Goal: Task Accomplishment & Management: Complete application form

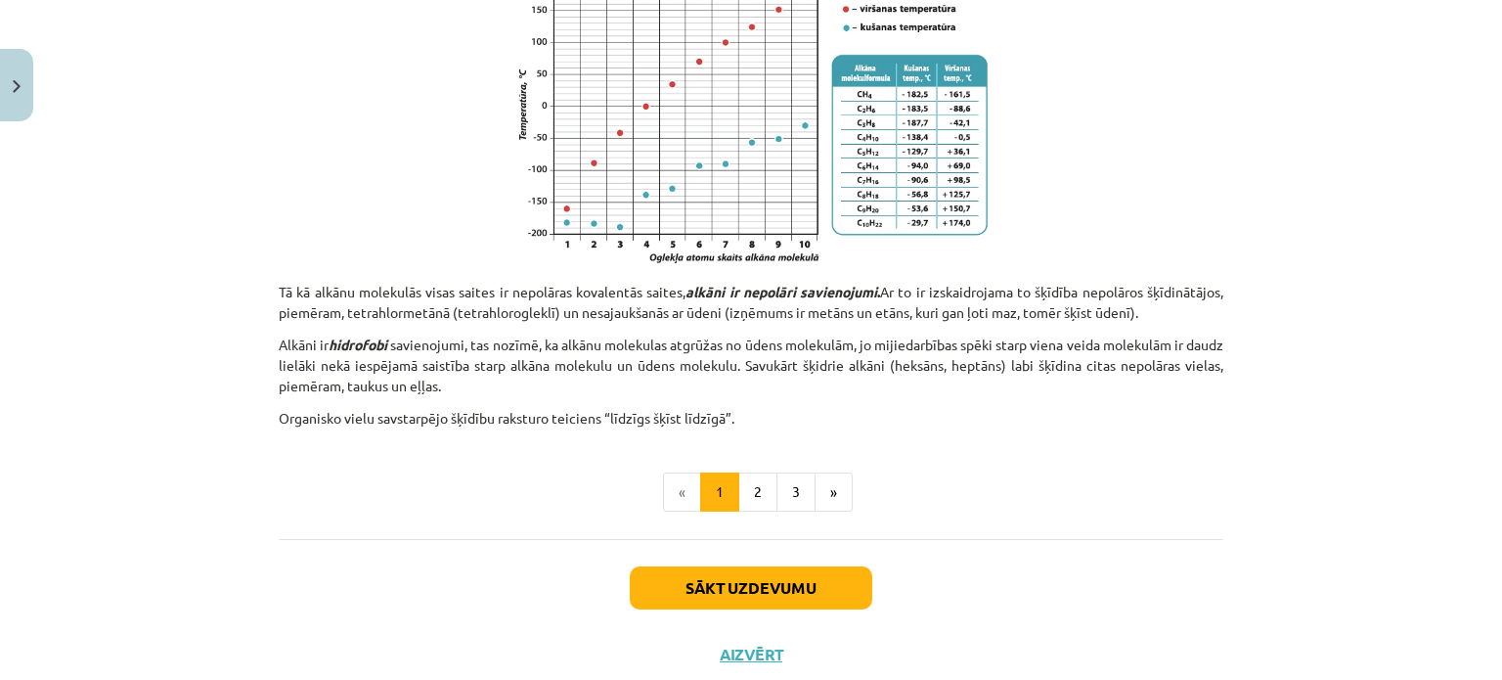
scroll to position [1282, 0]
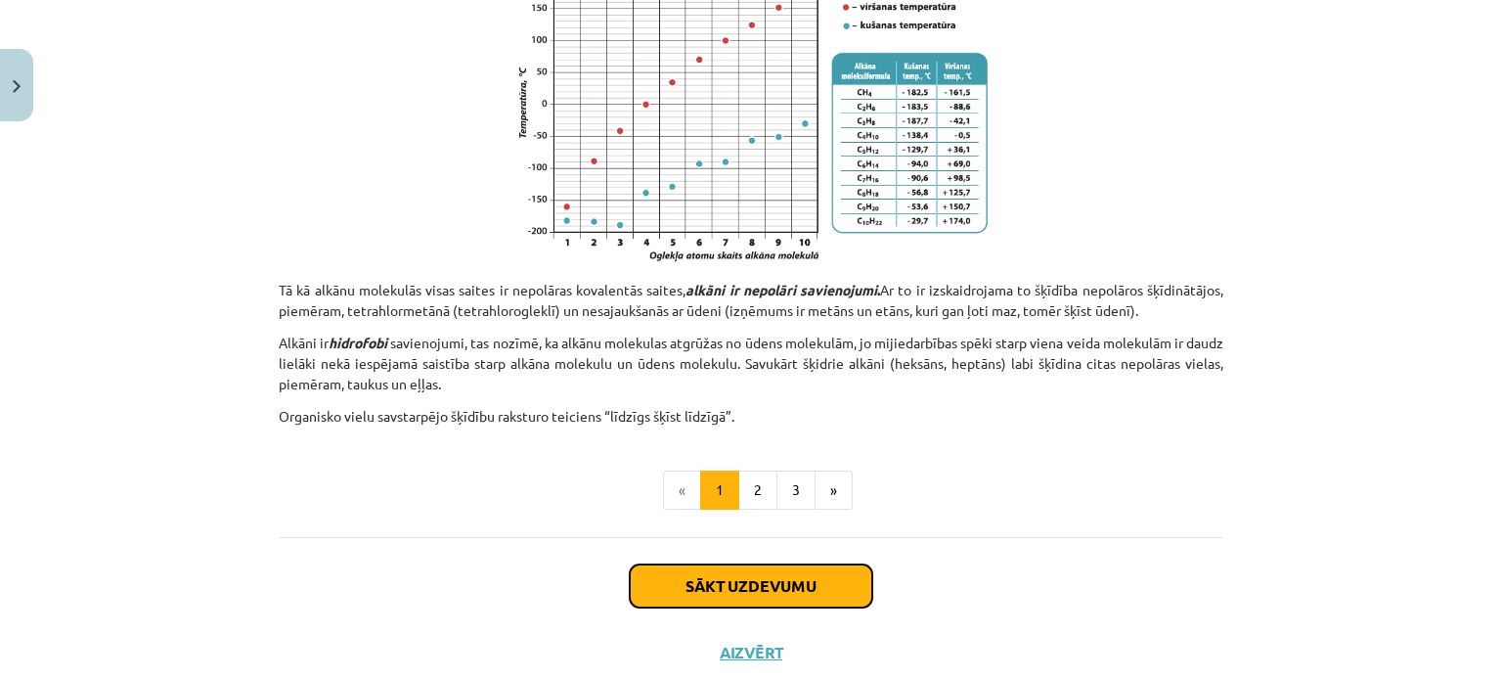
click at [755, 584] on button "Sākt uzdevumu" at bounding box center [751, 585] width 243 height 43
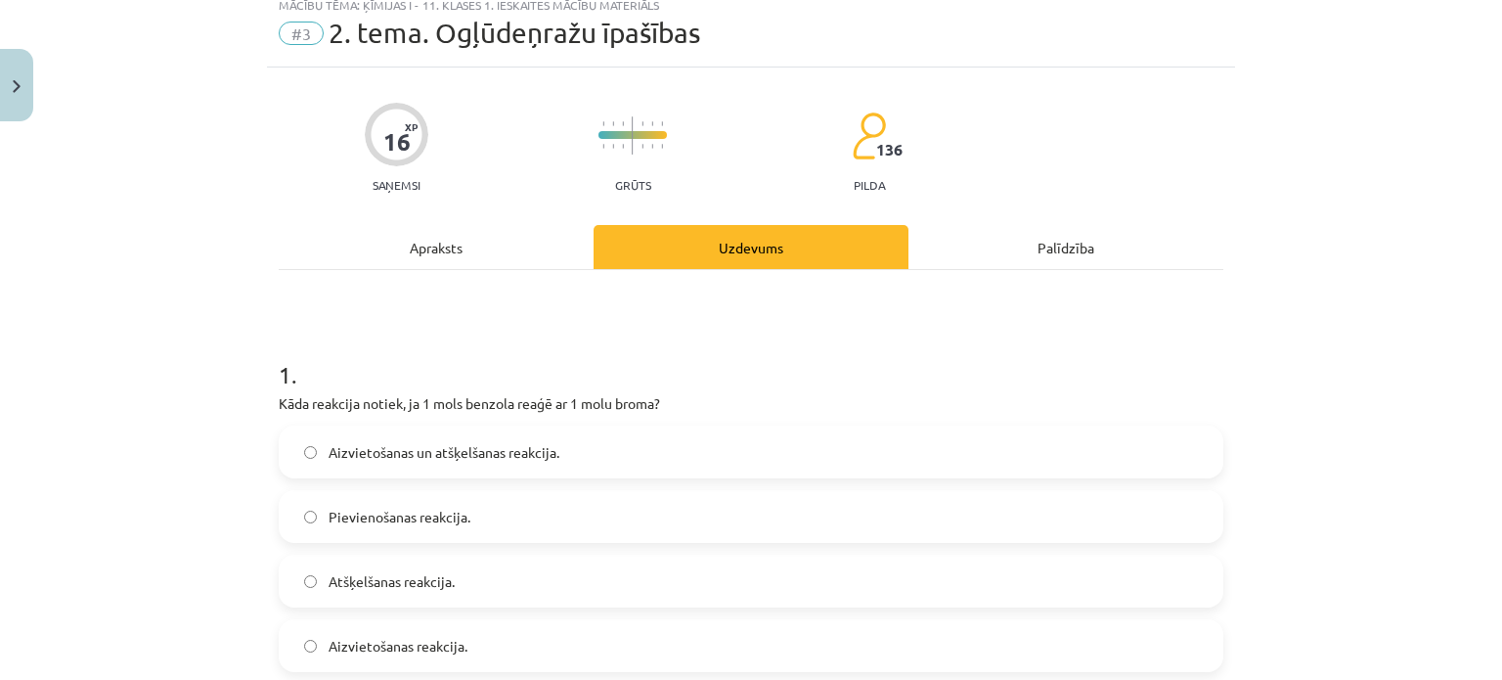
scroll to position [49, 0]
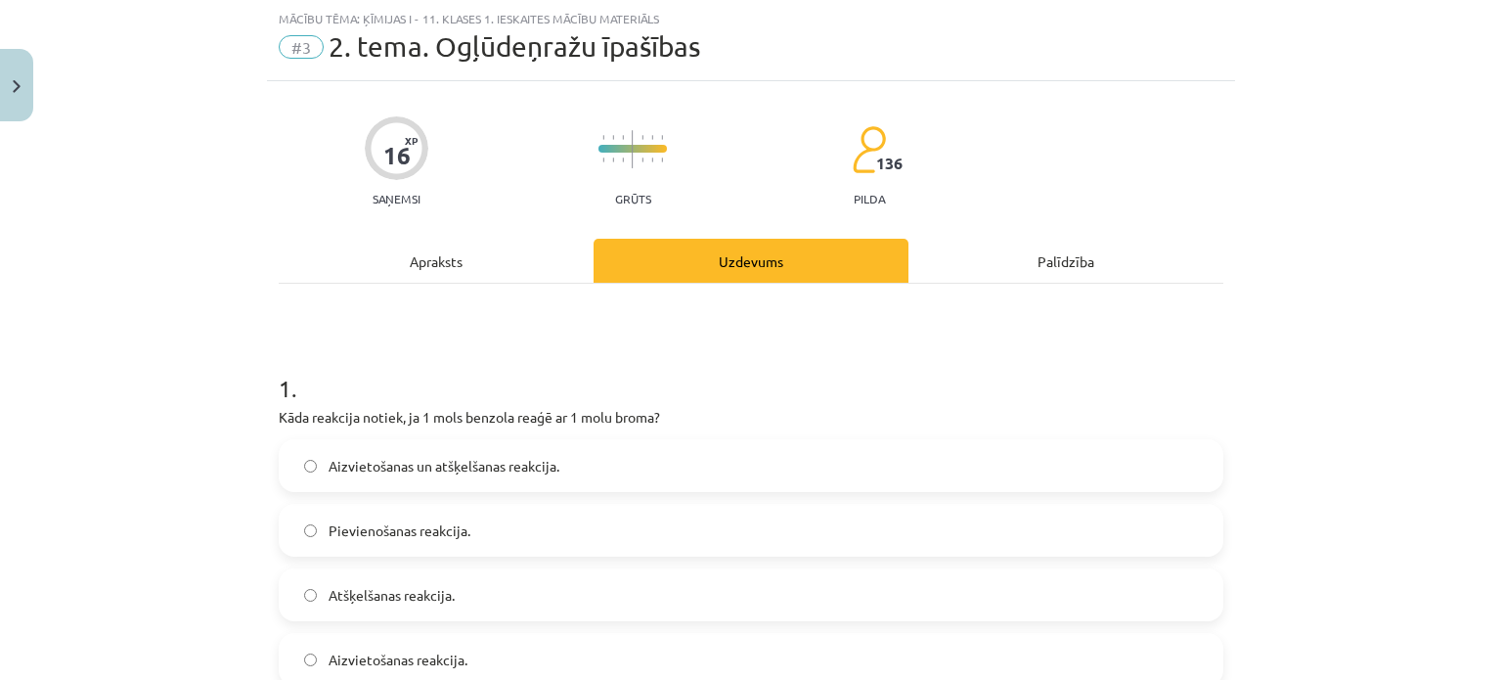
click at [431, 258] on div "Apraksts" at bounding box center [436, 261] width 315 height 44
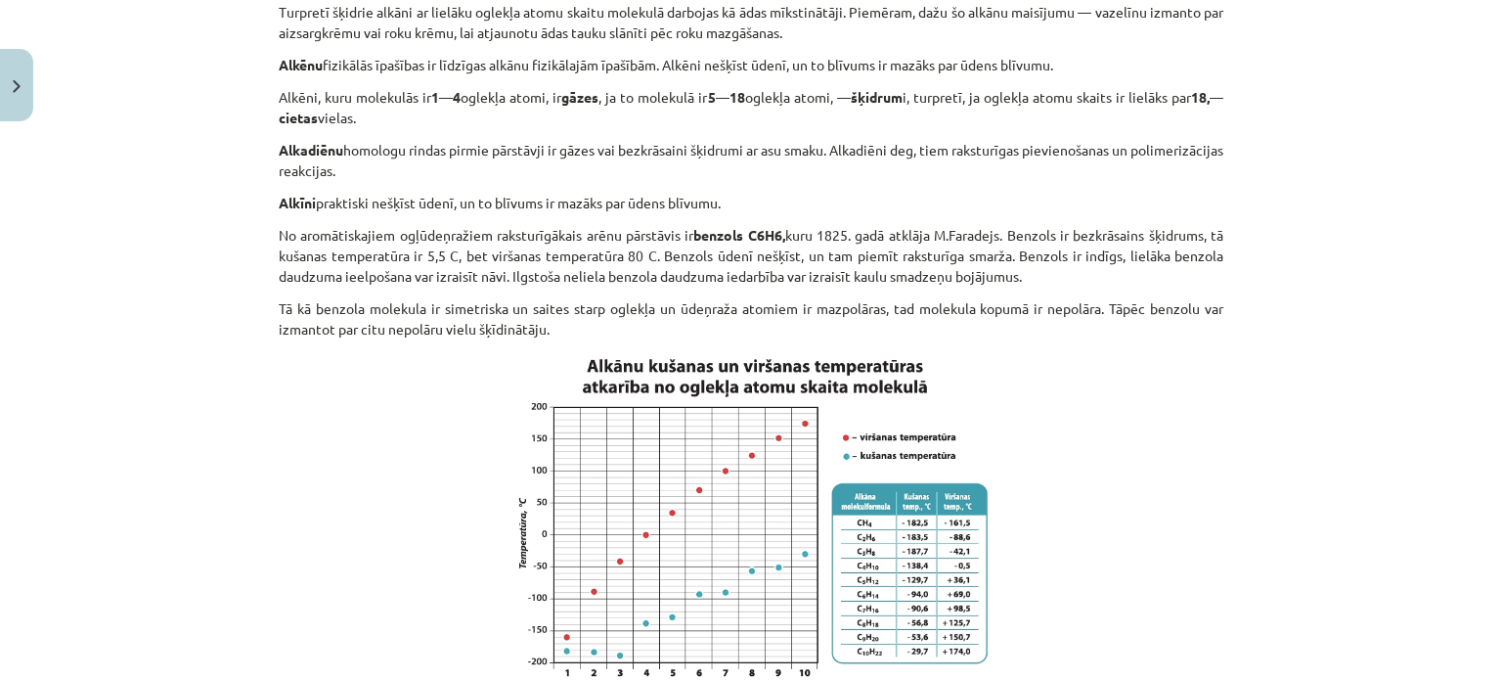
scroll to position [1333, 0]
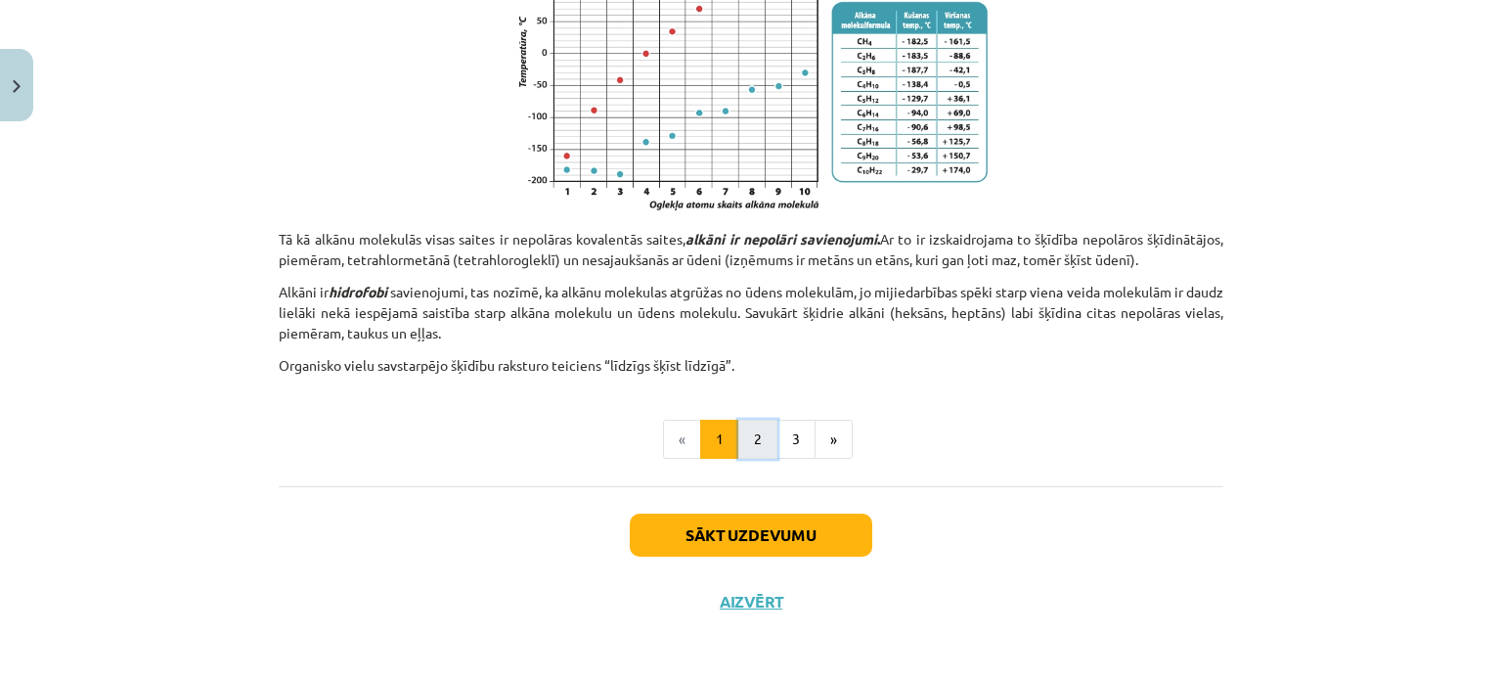
click at [739, 441] on button "2" at bounding box center [757, 439] width 39 height 39
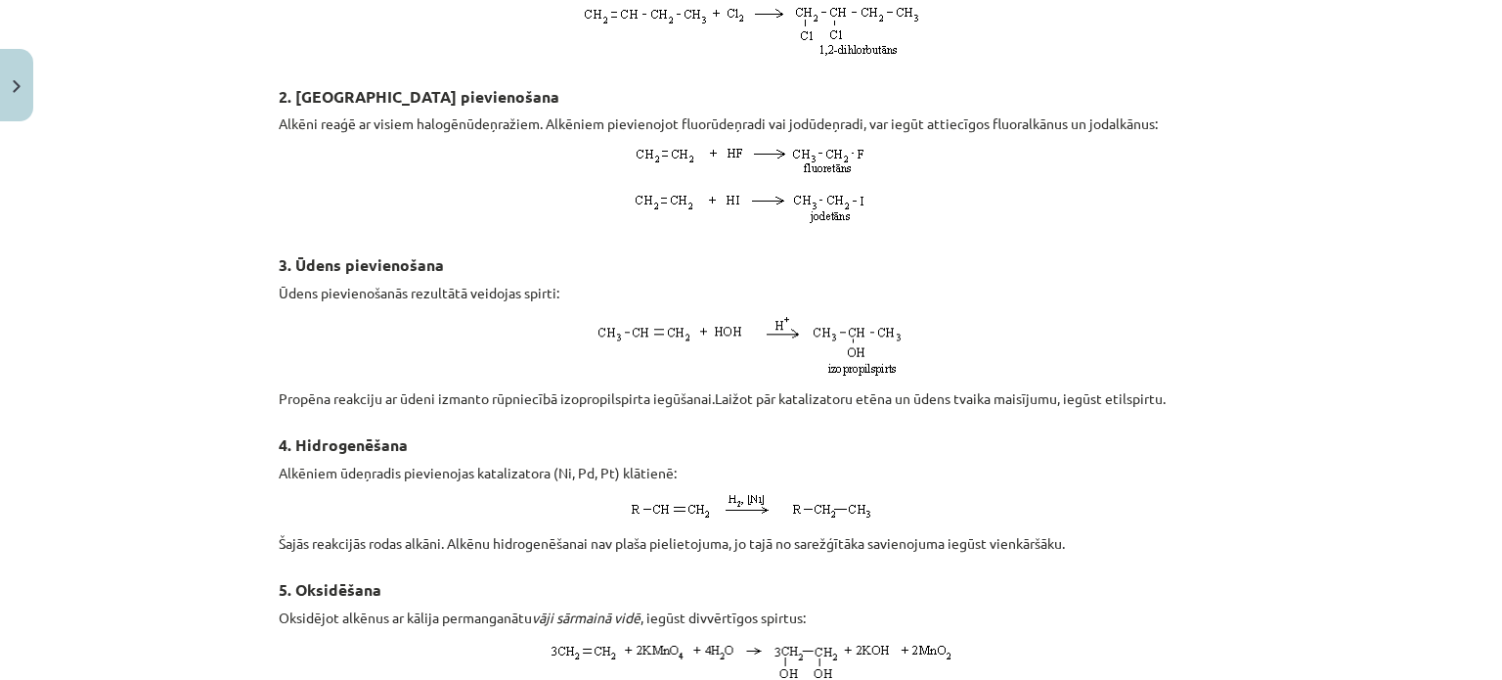
scroll to position [1531, 0]
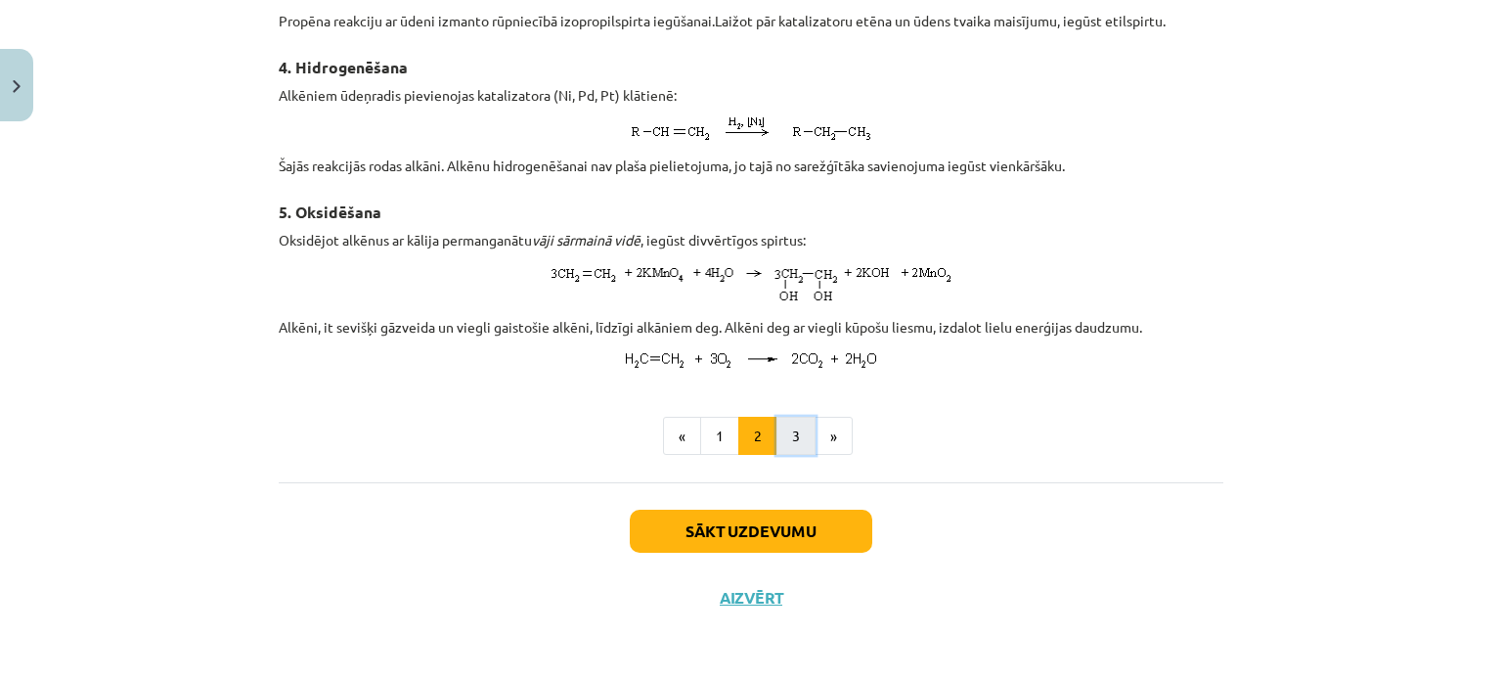
click at [788, 433] on button "3" at bounding box center [796, 436] width 39 height 39
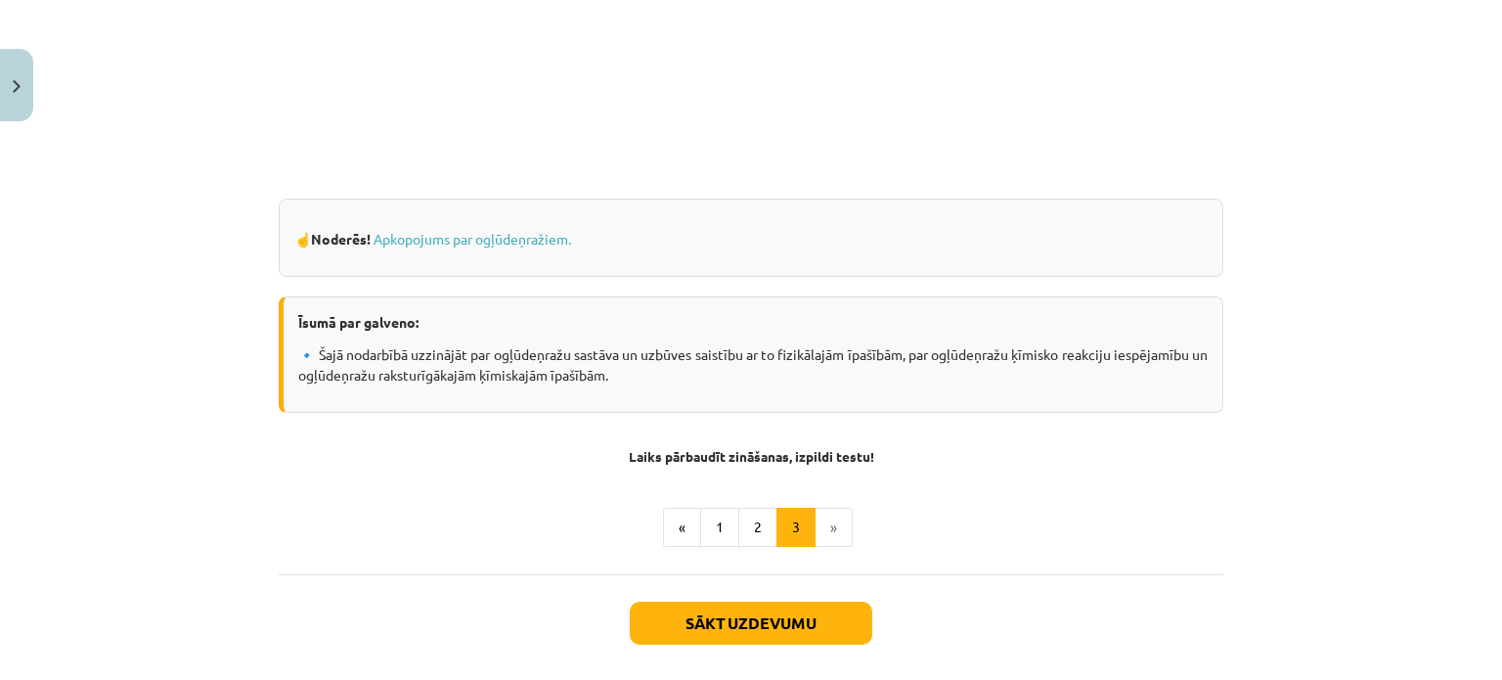
scroll to position [927, 0]
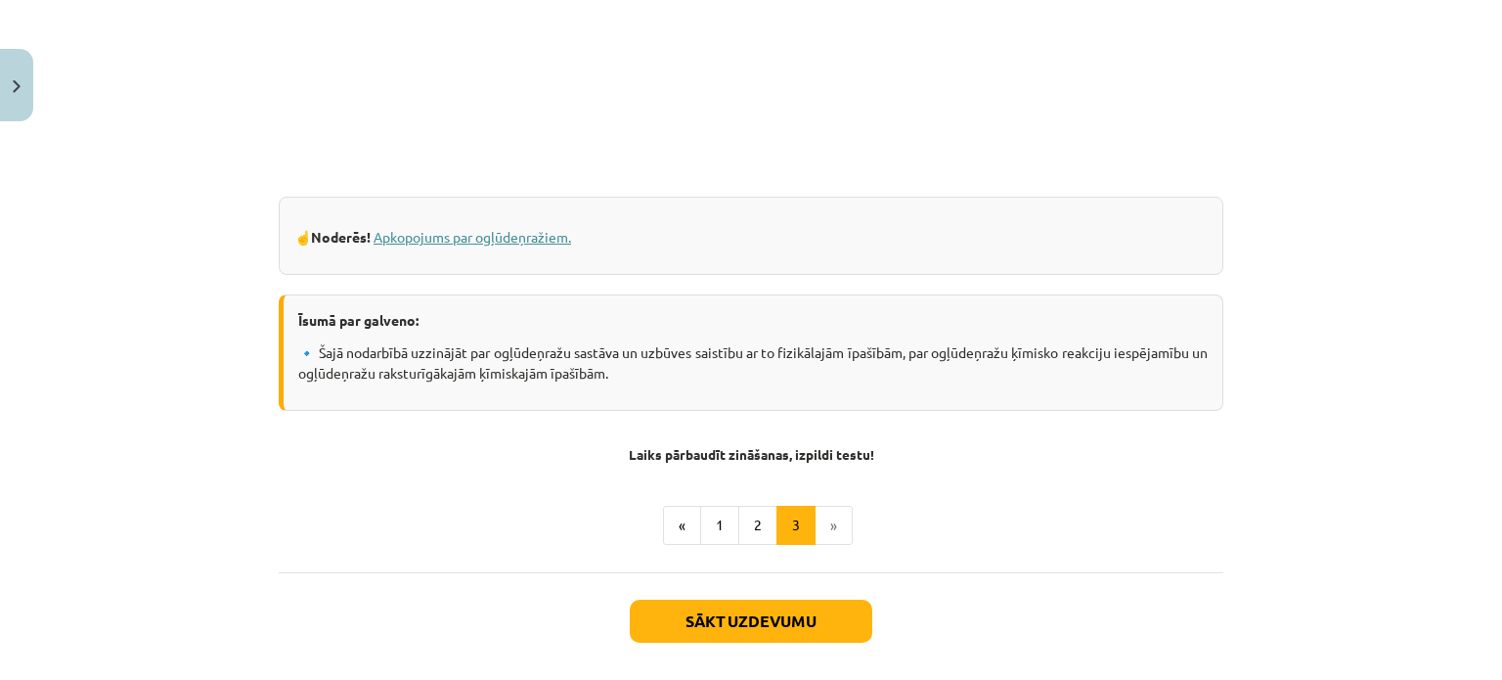
click at [499, 239] on link "Apkopojums par ogļūdeņražiem." at bounding box center [473, 237] width 198 height 18
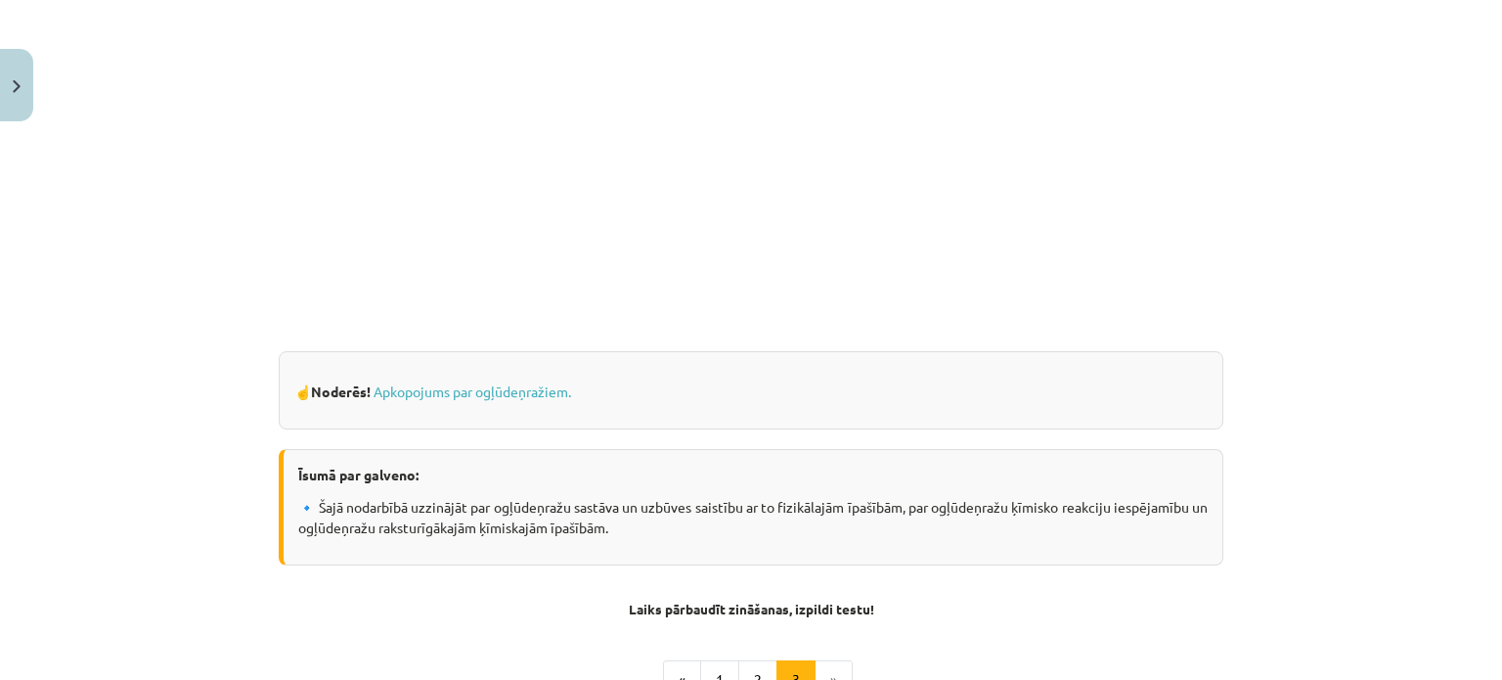
scroll to position [1014, 0]
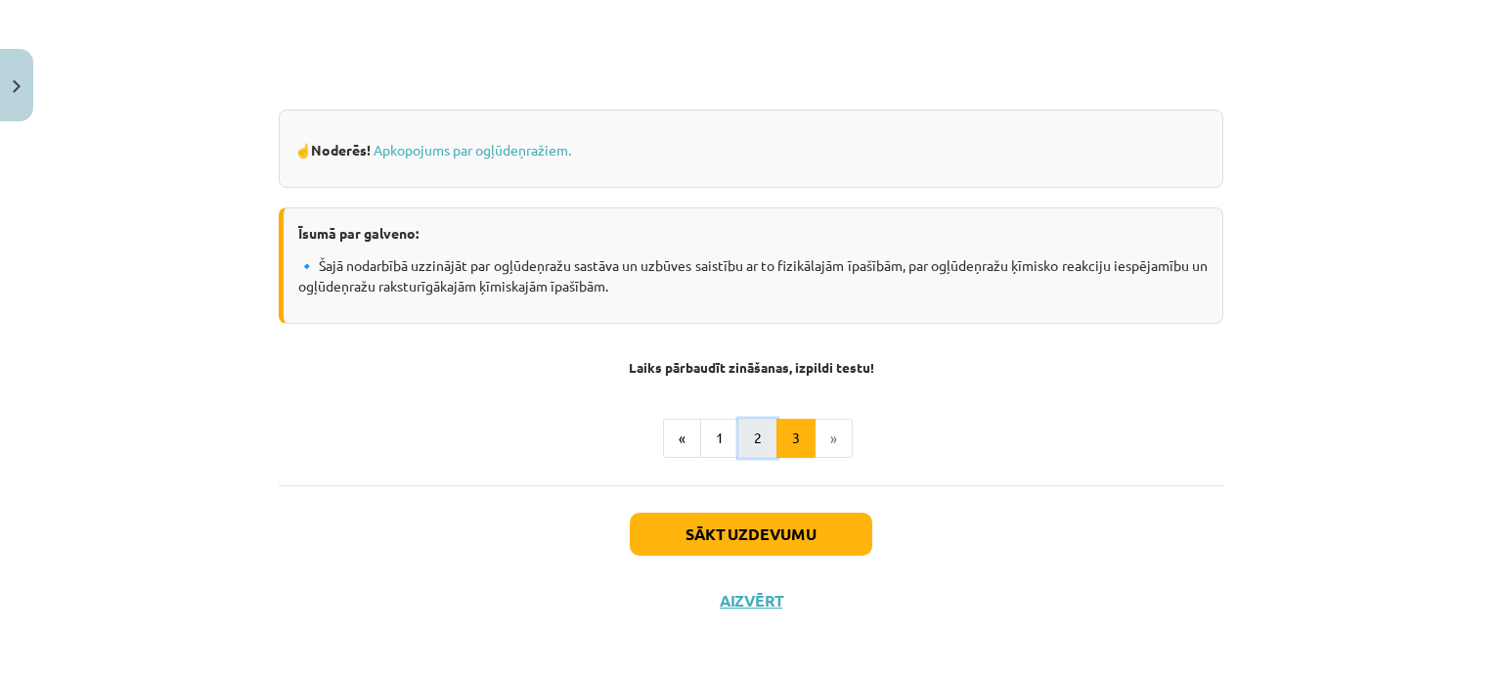
click at [738, 432] on button "2" at bounding box center [757, 438] width 39 height 39
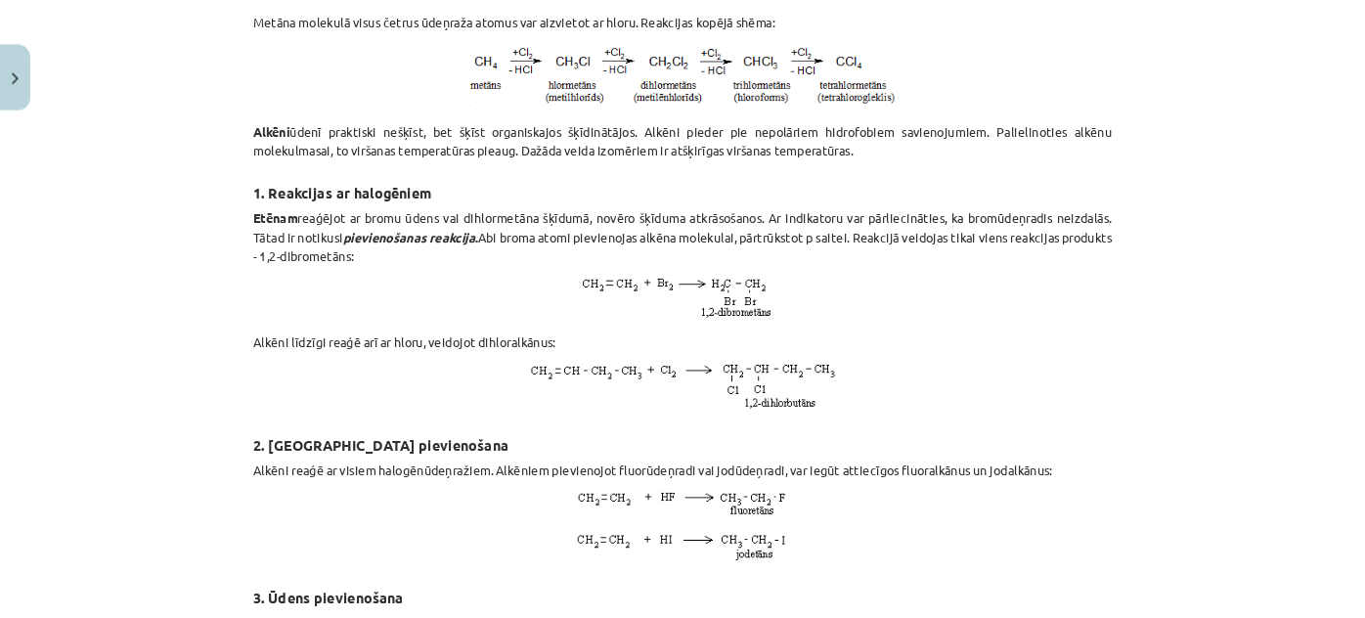
scroll to position [747, 0]
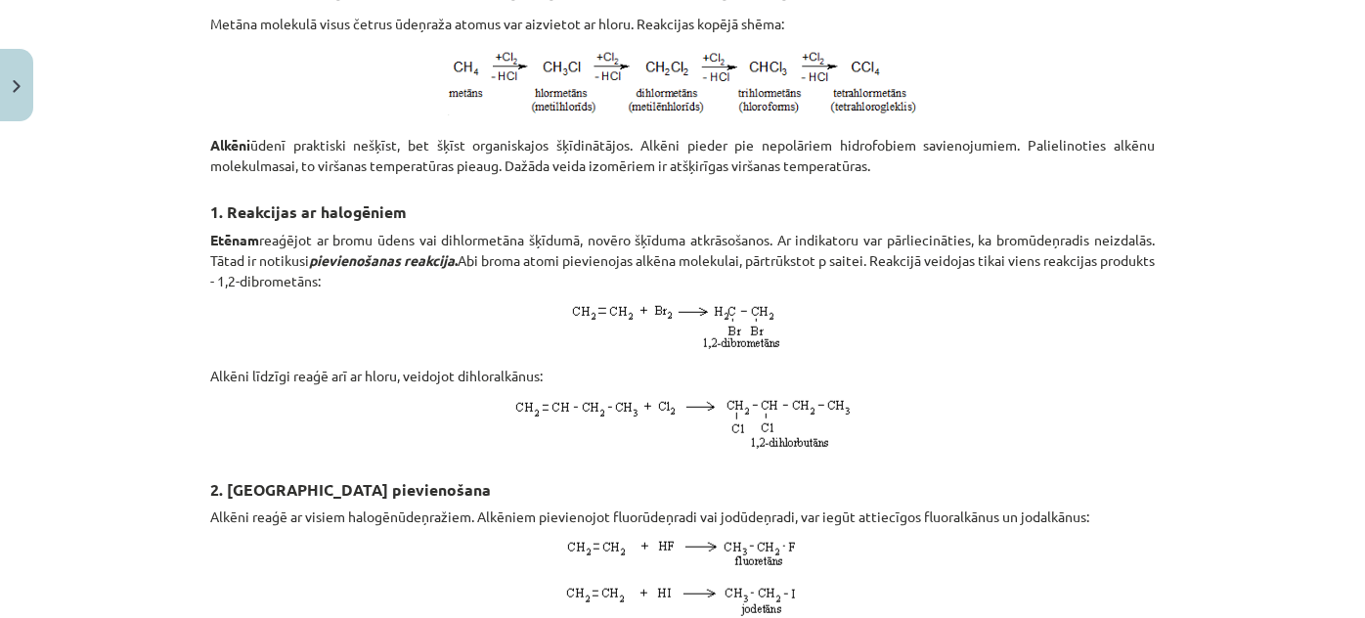
drag, startPoint x: 1138, startPoint y: 3, endPoint x: 944, endPoint y: 219, distance: 290.9
click at [944, 219] on h3 "1. Reakcijas ar halogēniem" at bounding box center [682, 206] width 945 height 36
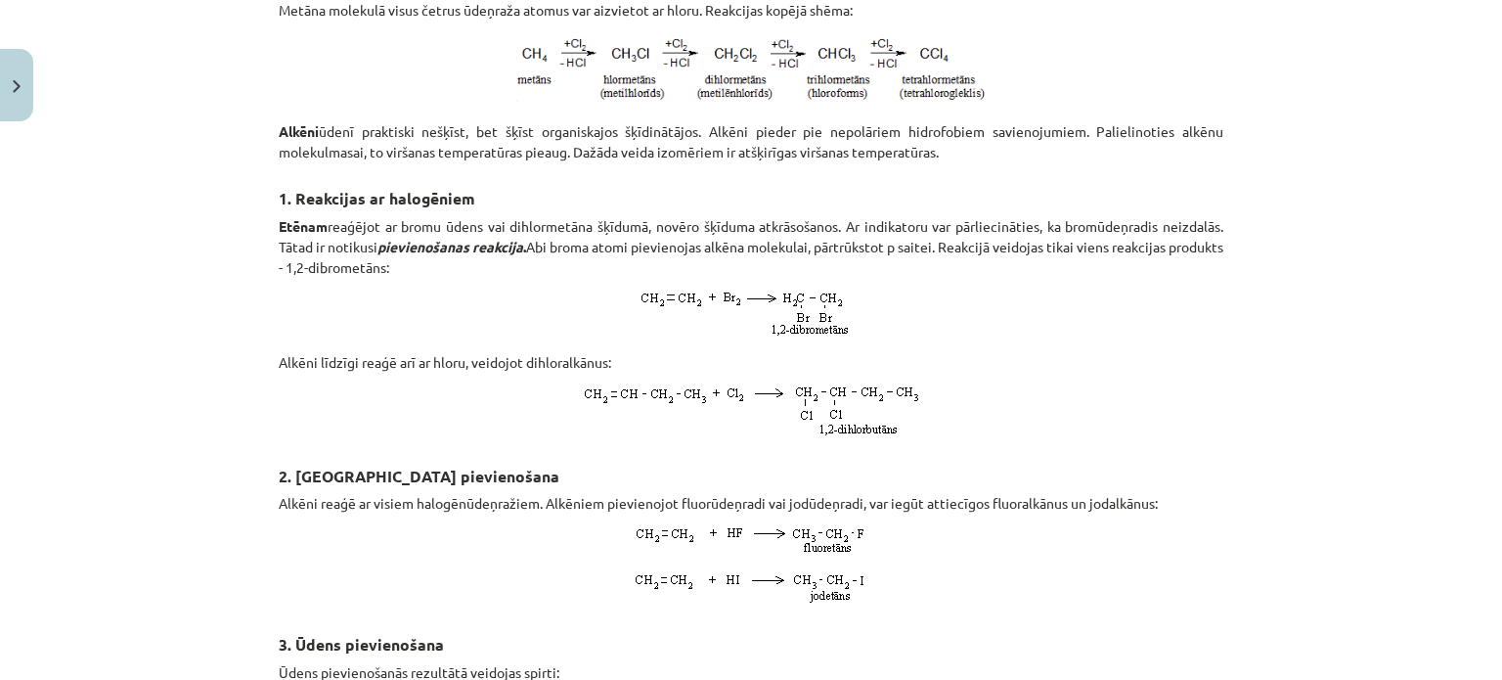
scroll to position [762, 0]
drag, startPoint x: 1352, startPoint y: 0, endPoint x: 1015, endPoint y: 359, distance: 492.0
click at [1015, 359] on div "Ogļūdeņražu ķīmiskās īpašības, degšana Alkānu vēsturiskais nosaukums ir parafīn…" at bounding box center [751, 358] width 945 height 1540
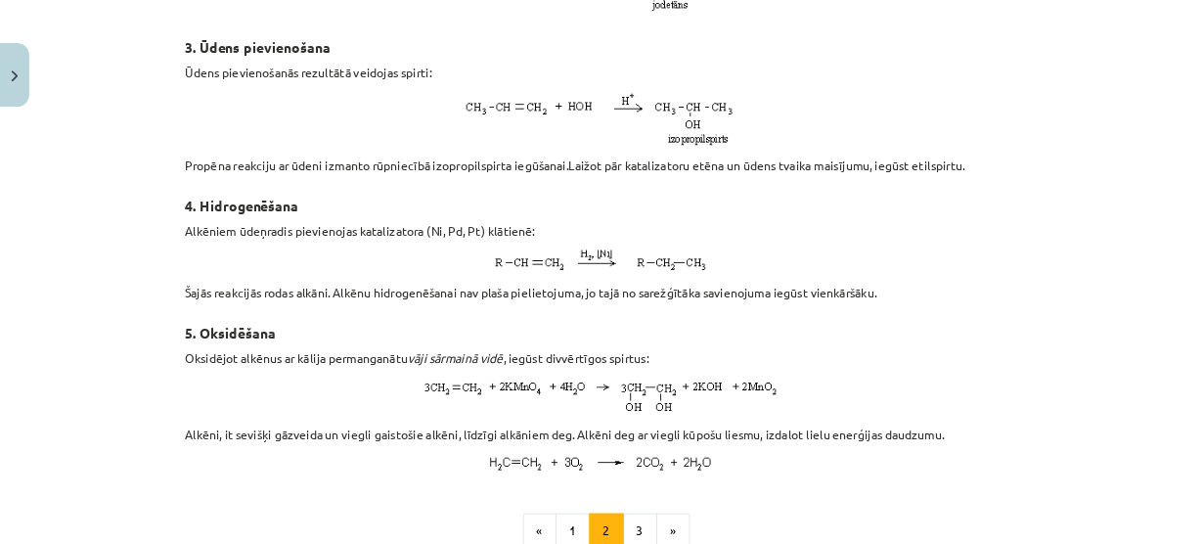
scroll to position [1351, 0]
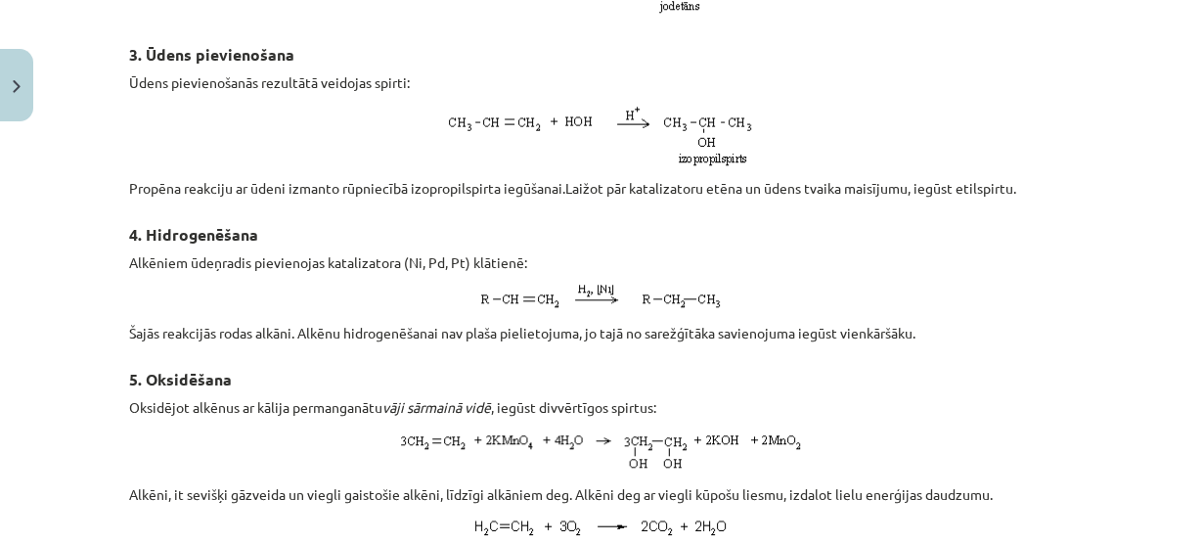
drag, startPoint x: 1335, startPoint y: 45, endPoint x: 742, endPoint y: 270, distance: 634.0
click at [742, 270] on p "Alkēniem ūdeņradis pievienojas katalizatora (Ni, Pd, Pt) klātienē:" at bounding box center [601, 262] width 945 height 21
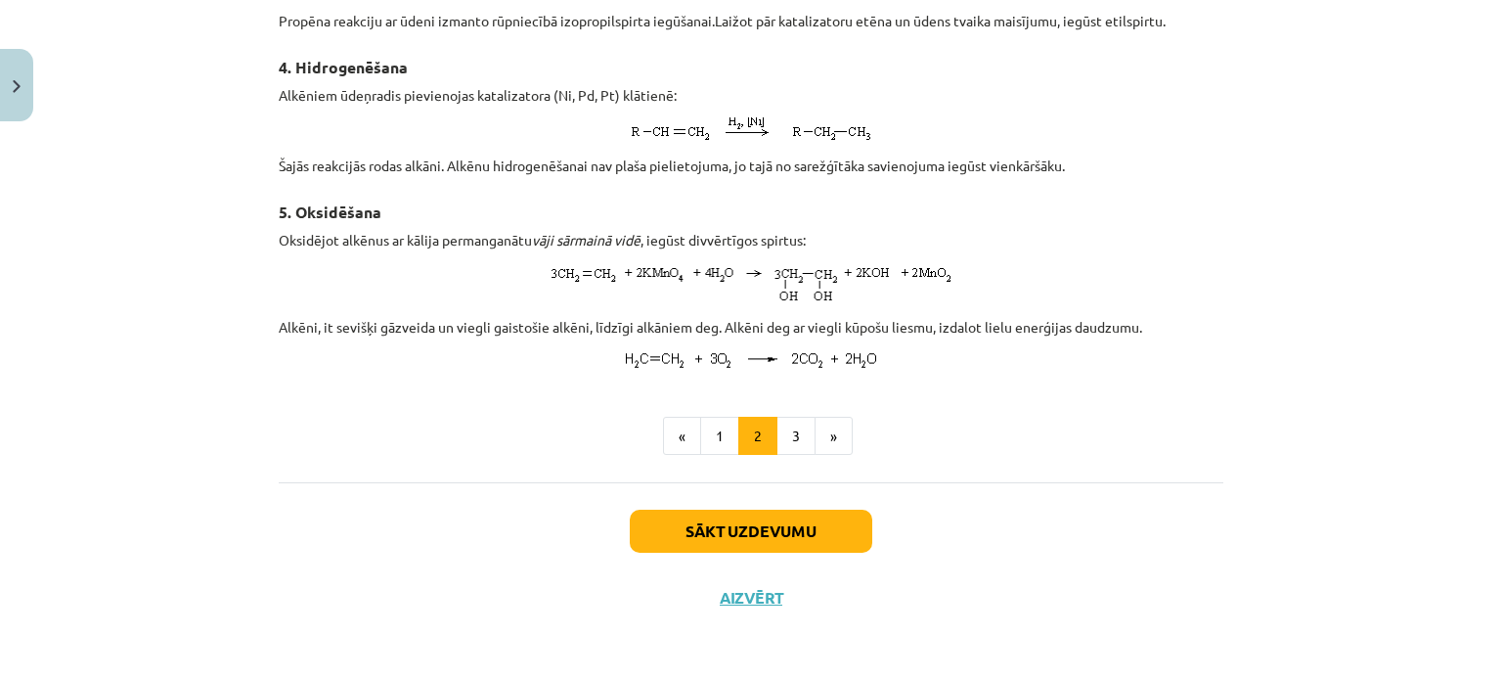
scroll to position [1531, 0]
drag, startPoint x: 1116, startPoint y: 4, endPoint x: 786, endPoint y: 442, distance: 548.3
click at [786, 442] on button "3" at bounding box center [796, 436] width 39 height 39
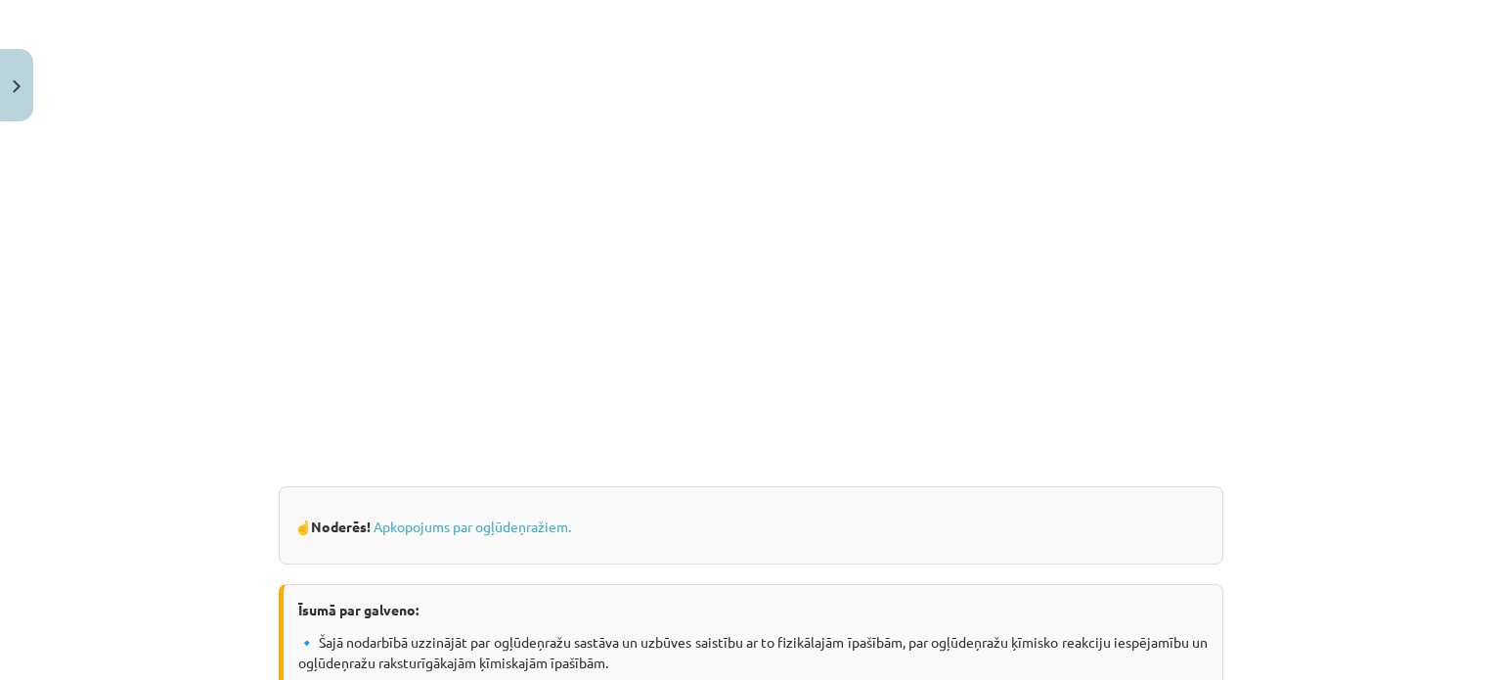
scroll to position [638, 0]
click at [1257, 313] on div "Mācību tēma: Ķīmijas i - 11. klases 1. ieskaites mācību materiāls #3 2. tema. O…" at bounding box center [751, 340] width 1502 height 680
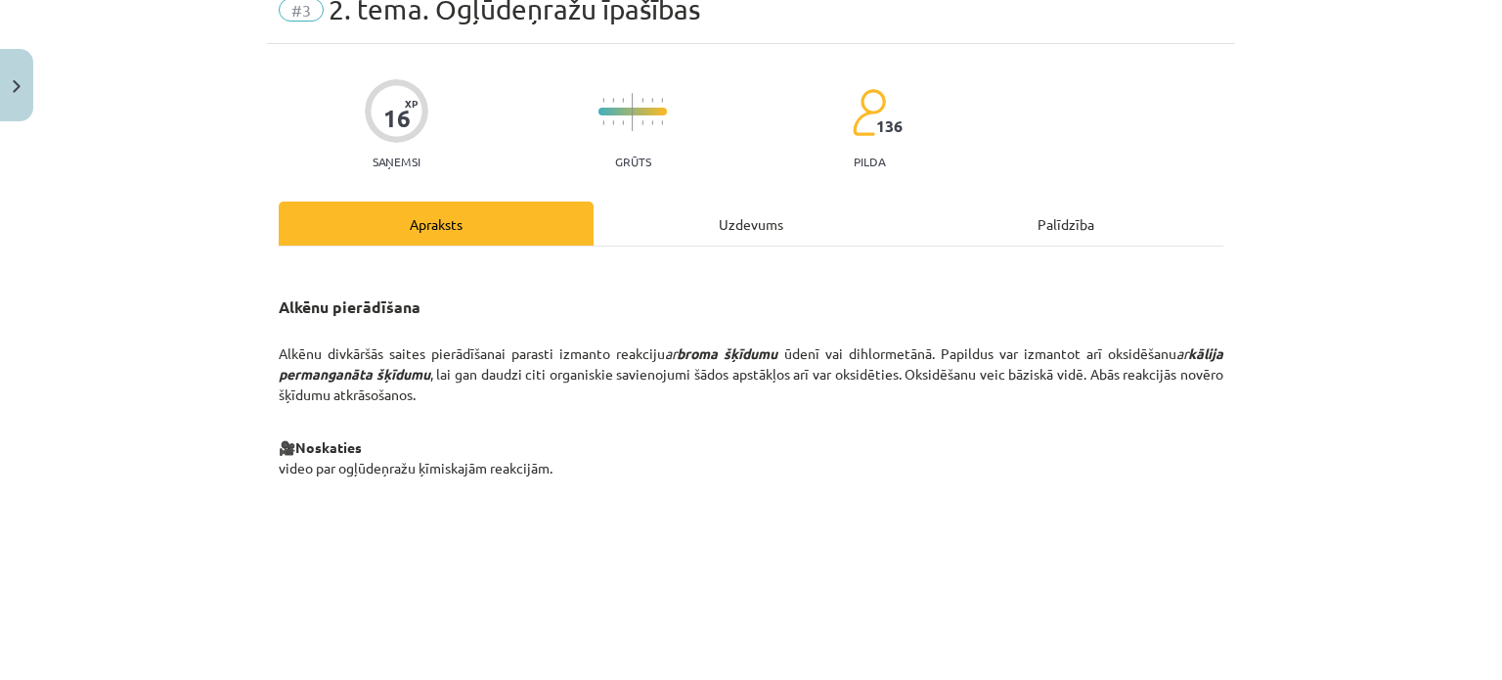
scroll to position [0, 0]
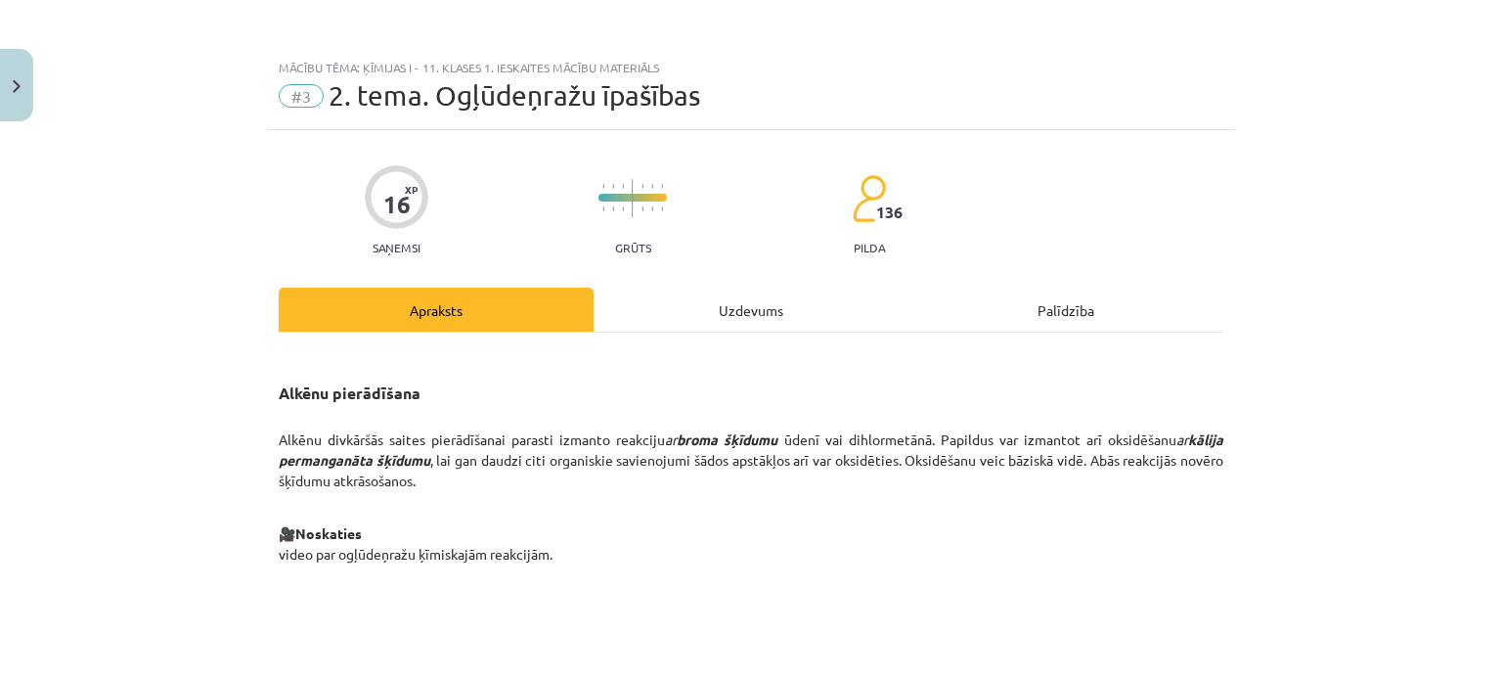
click at [752, 304] on div "Uzdevums" at bounding box center [751, 310] width 315 height 44
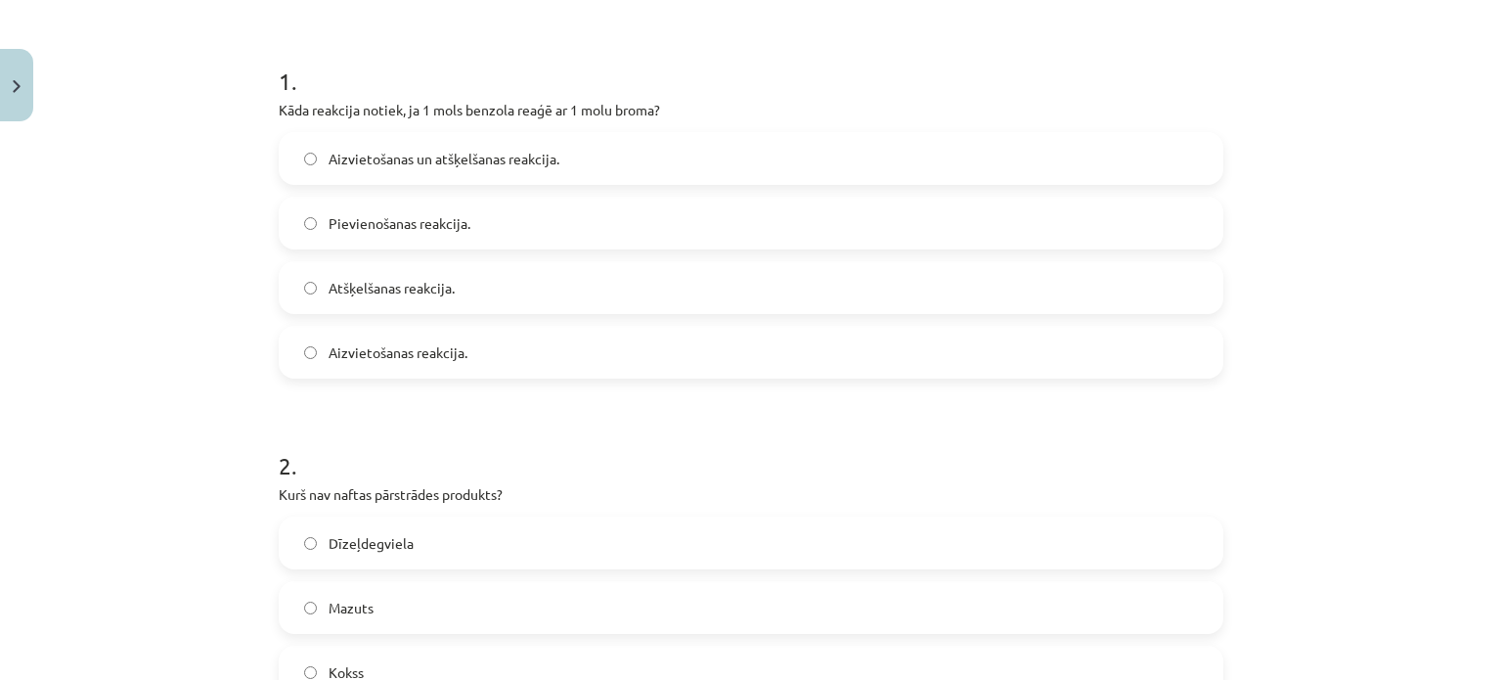
scroll to position [355, 0]
drag, startPoint x: 667, startPoint y: 104, endPoint x: 270, endPoint y: 105, distance: 397.1
copy p "Kāda reakcija notiek, ja 1 mols benzola reaģē ar 1 molu broma?"
click at [520, 351] on label "Aizvietošanas reakcija." at bounding box center [751, 353] width 941 height 49
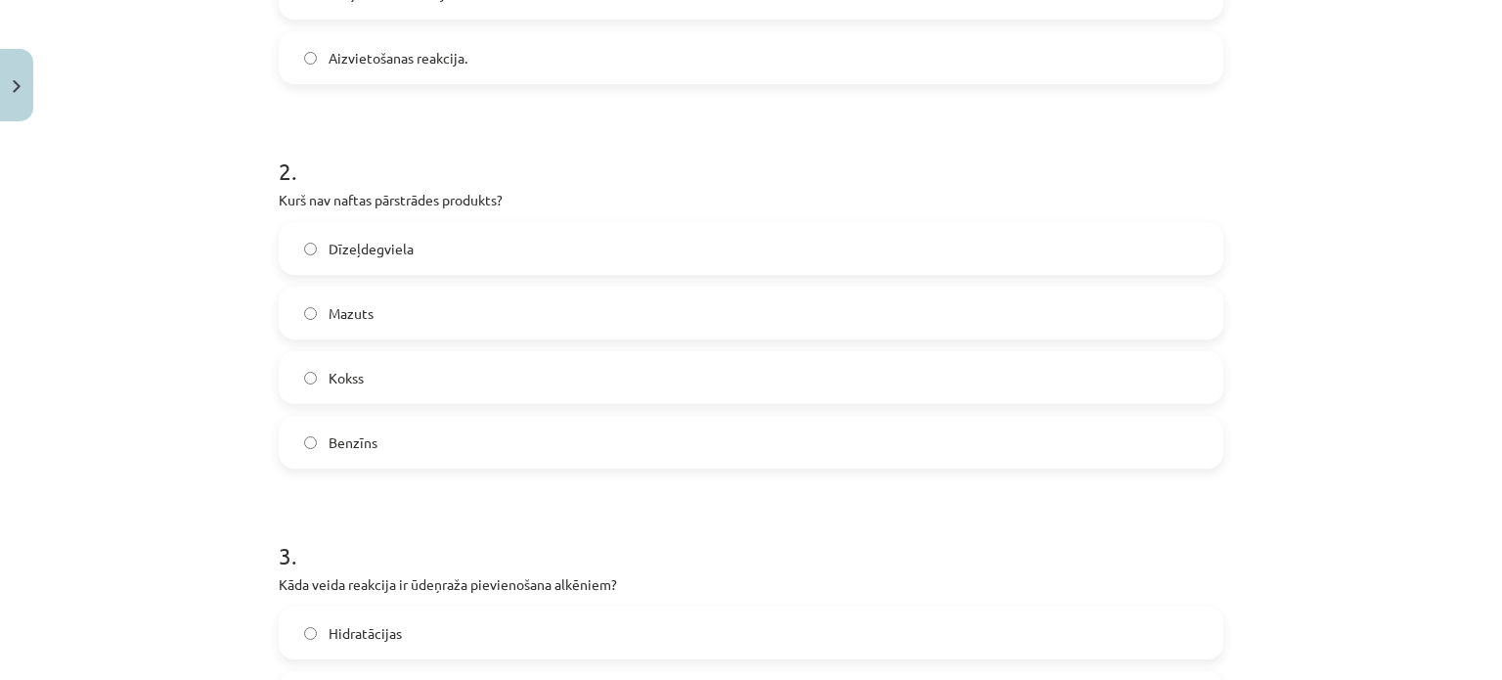
scroll to position [651, 0]
click at [389, 378] on label "Kokss" at bounding box center [751, 376] width 941 height 49
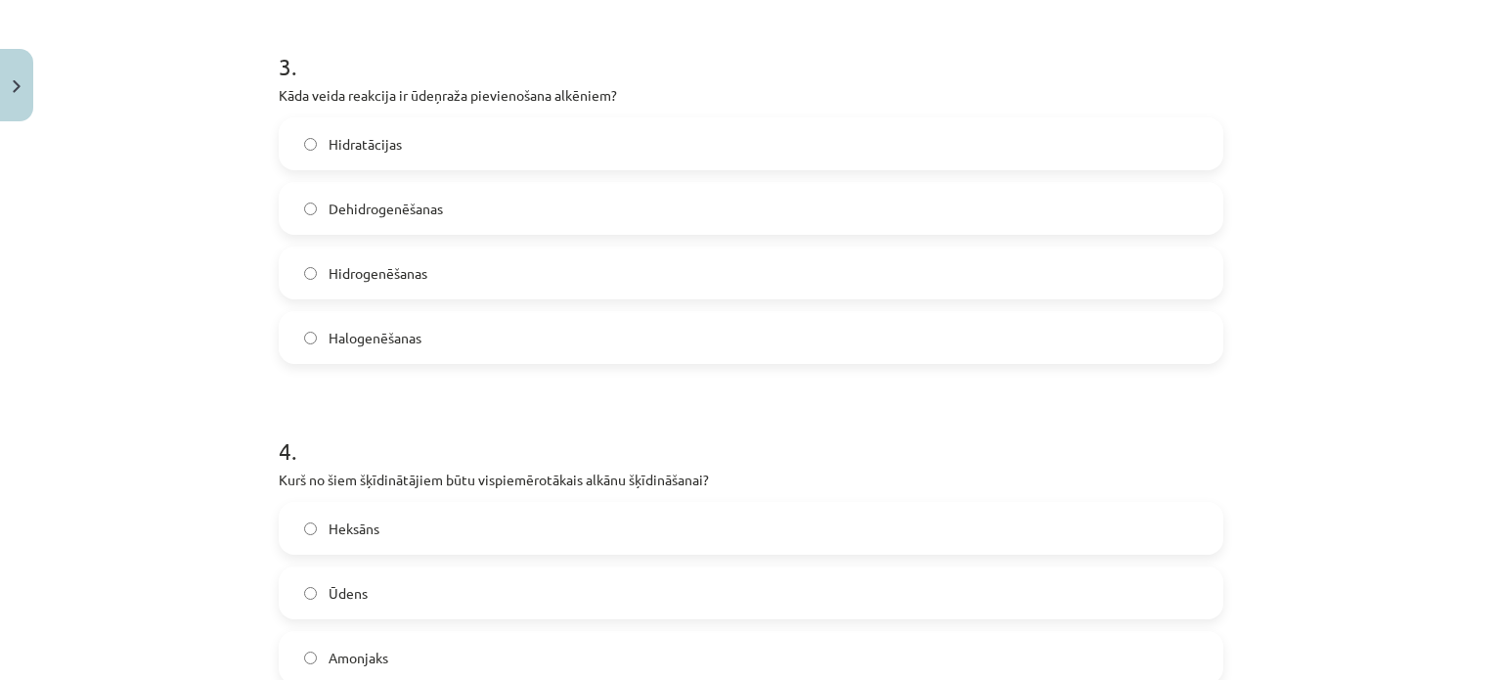
scroll to position [1140, 0]
click at [395, 273] on span "Hidrogenēšanas" at bounding box center [378, 272] width 99 height 21
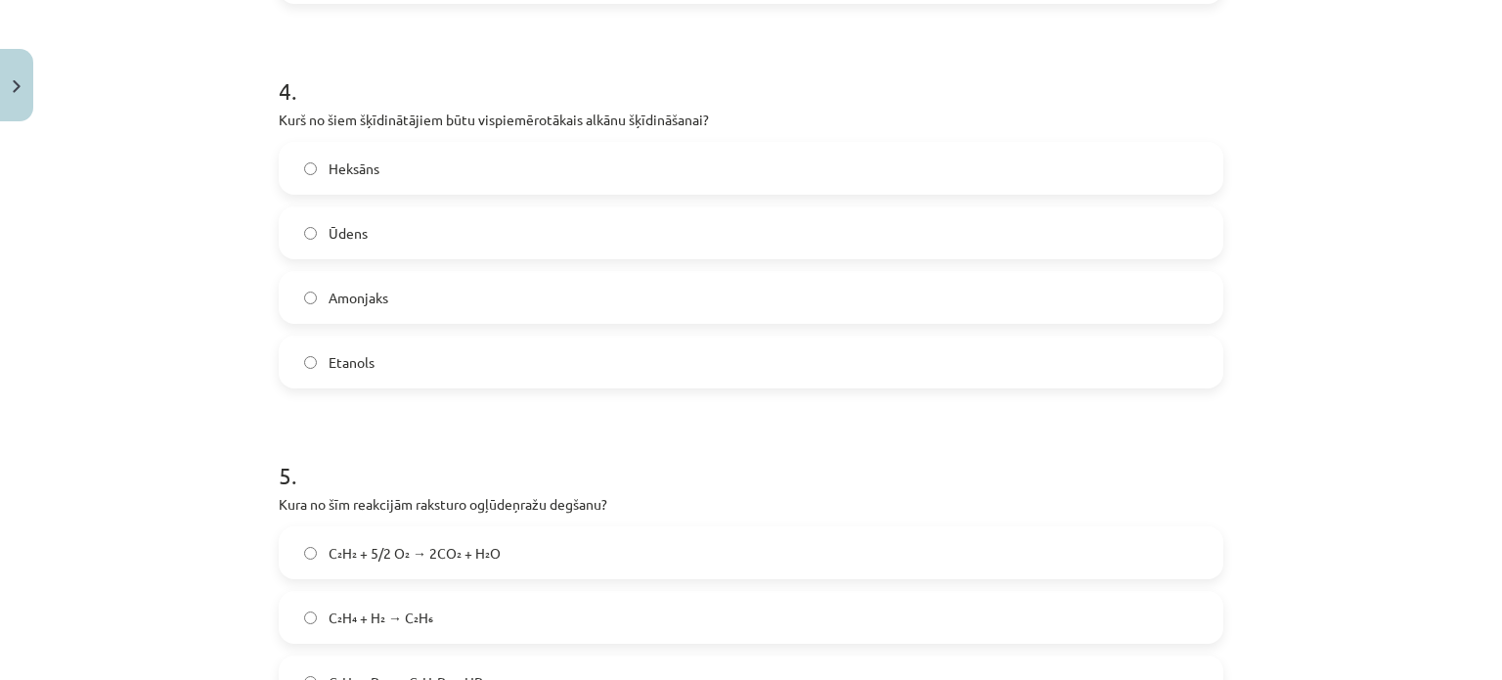
scroll to position [1501, 0]
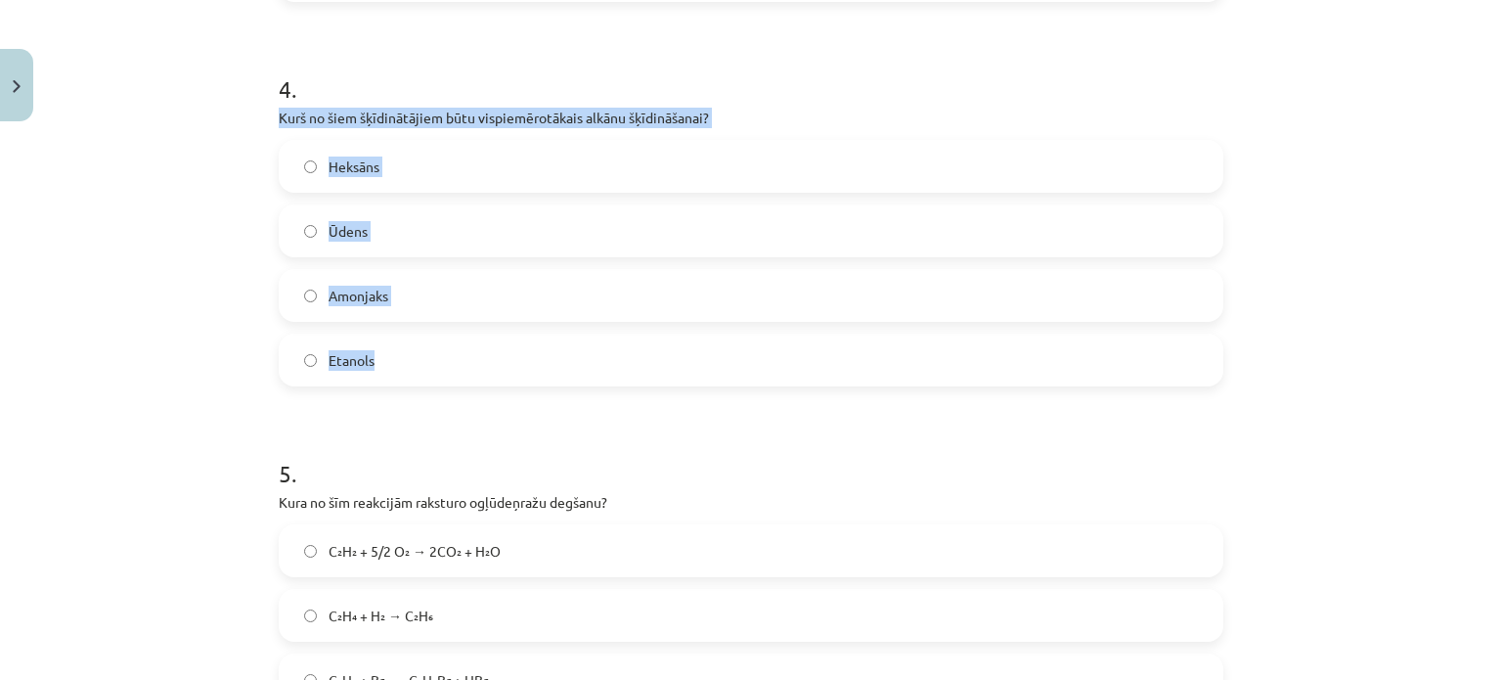
drag, startPoint x: 266, startPoint y: 113, endPoint x: 425, endPoint y: 344, distance: 280.5
click at [425, 344] on div "16 XP Saņemsi Grūts 136 pilda Apraksts Uzdevums Palīdzība 1 . Kāda reakcija not…" at bounding box center [751, 368] width 968 height 3478
copy div "Kurš no šiem šķīdinātājiem būtu vispiemērotākais alkānu šķīdināšanai? Heksāns Ū…"
click at [405, 178] on label "Heksāns" at bounding box center [751, 166] width 941 height 49
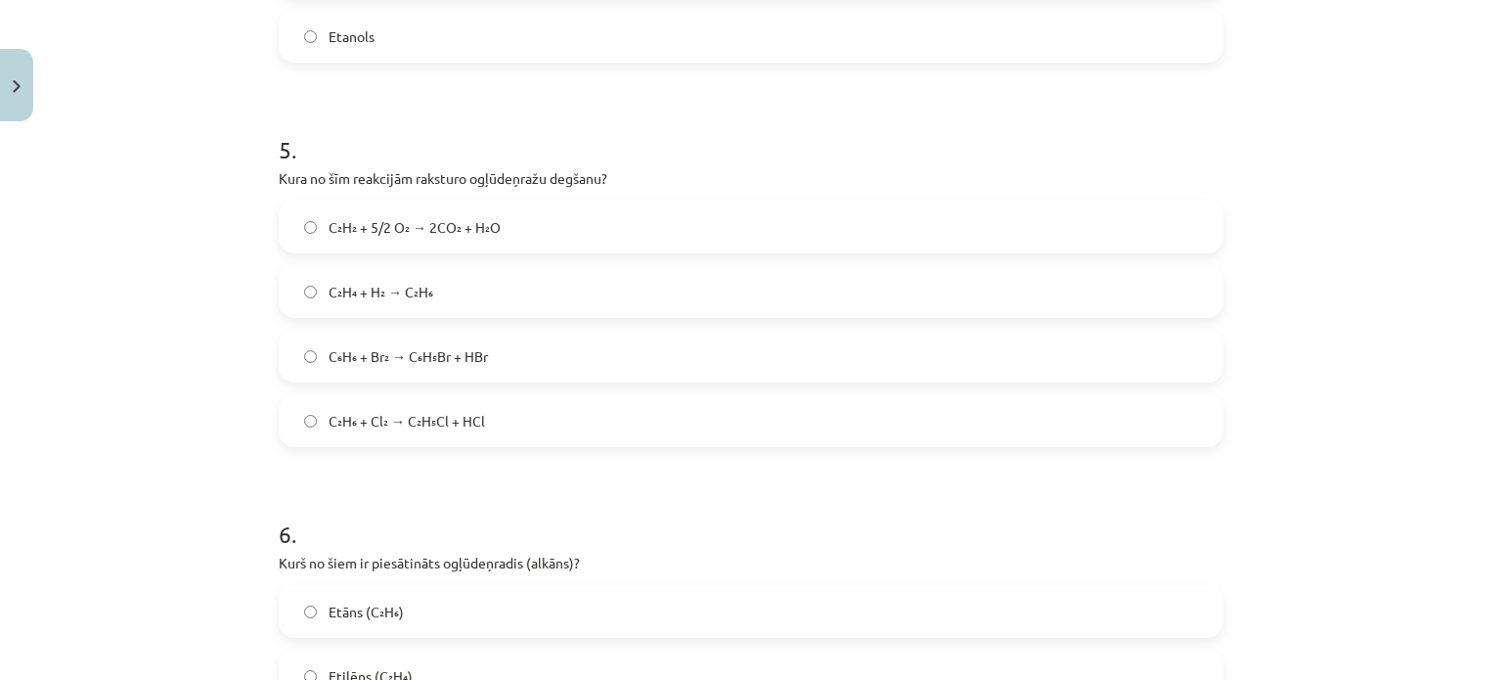
scroll to position [1826, 0]
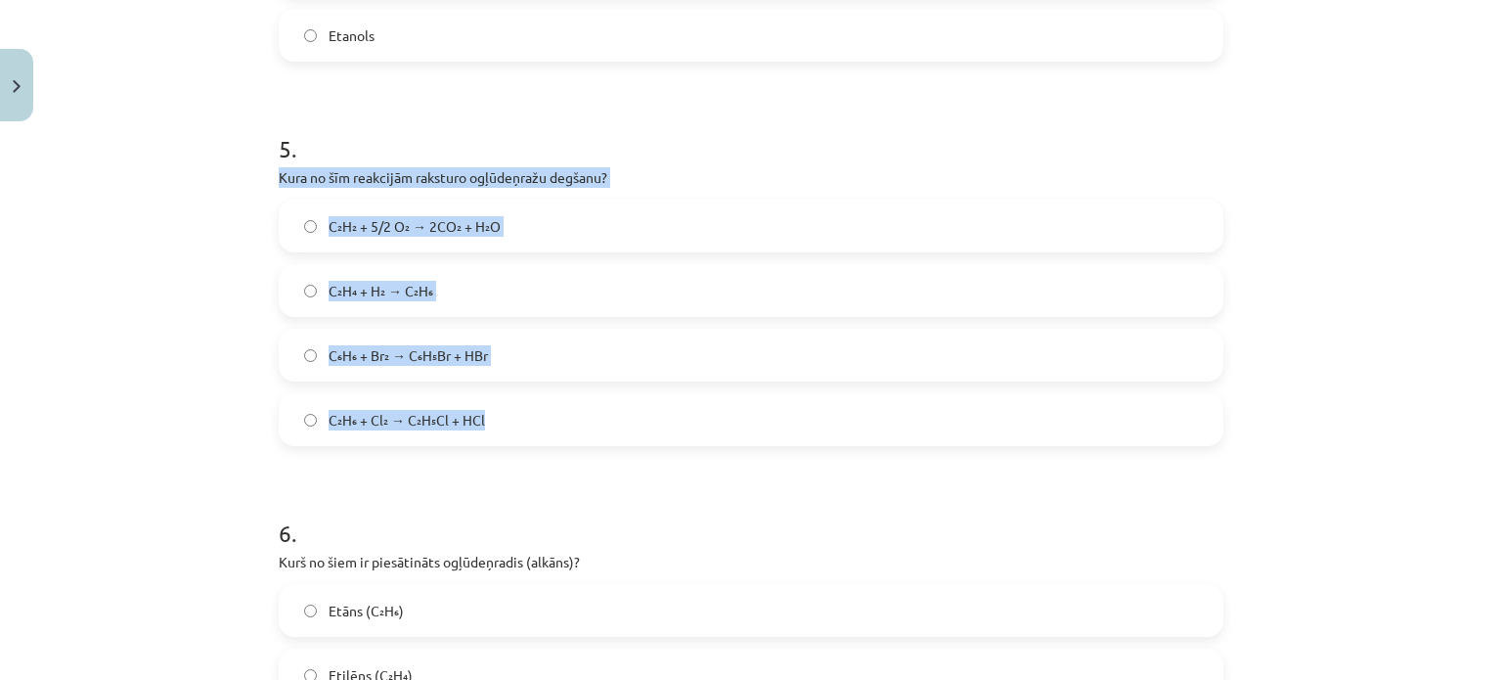
drag, startPoint x: 245, startPoint y: 175, endPoint x: 477, endPoint y: 445, distance: 356.4
click at [477, 445] on div "Mācību tēma: Ķīmijas i - 11. klases 1. ieskaites mācību materiāls #3 2. tema. O…" at bounding box center [751, 340] width 1502 height 680
copy div "Kura no šīm reakcijām raksturo ogļūdeņražu degšanu? C₂H₂ + 5/2 O₂ → 2CO₂ + H₂O …"
click at [573, 242] on label "C₂H₂ + 5/2 O₂ → 2CO₂ + H₂O" at bounding box center [751, 225] width 941 height 49
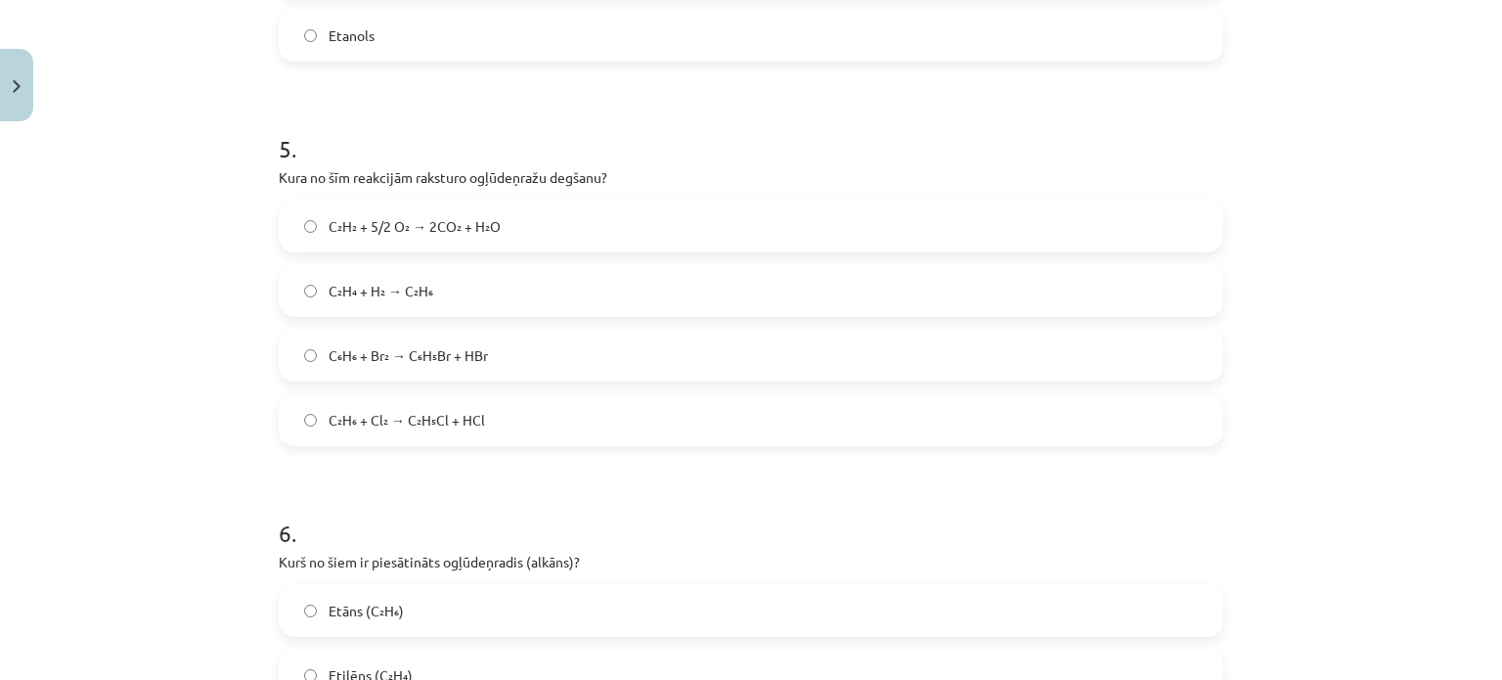
click at [657, 191] on div "5 . Kura no šīm reakcijām raksturo ogļūdeņražu degšanu? C₂H₂ + 5/2 O₂ → 2CO₂ + …" at bounding box center [751, 273] width 945 height 345
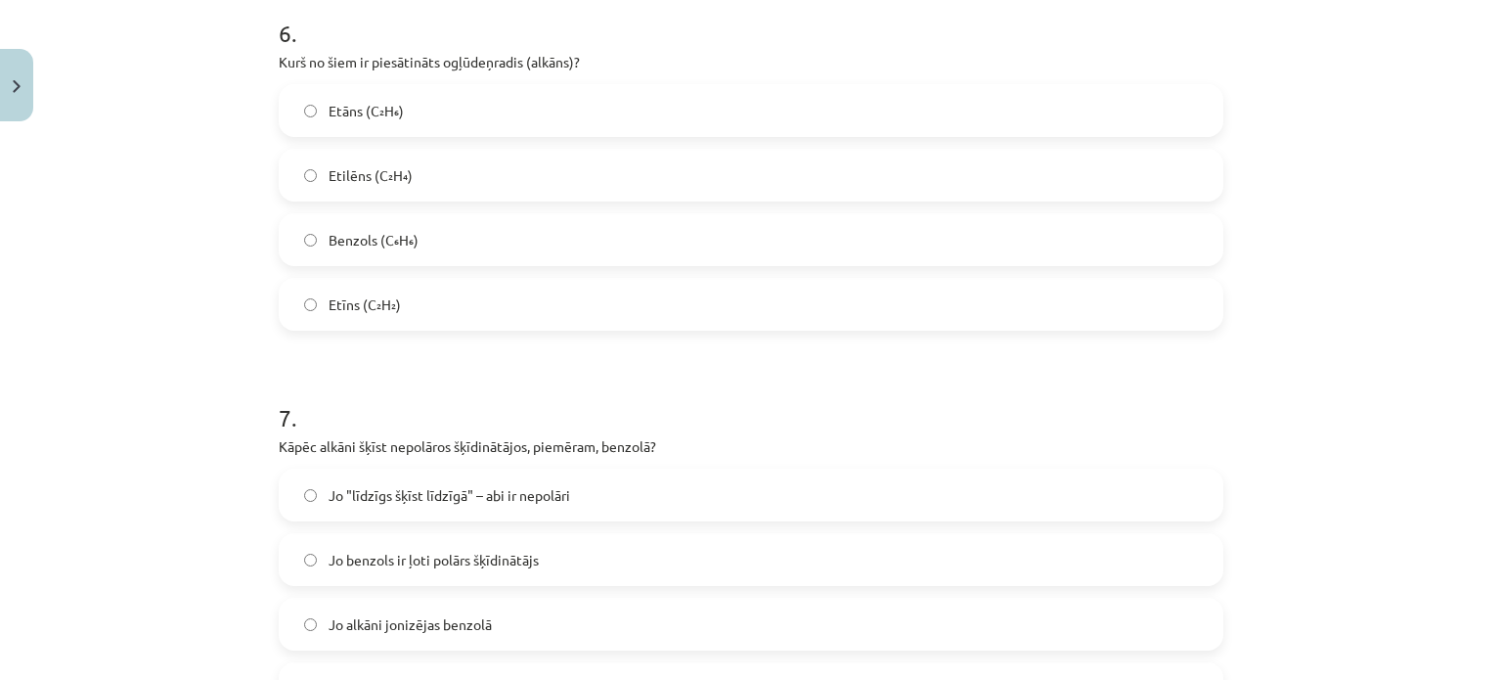
scroll to position [2353, 0]
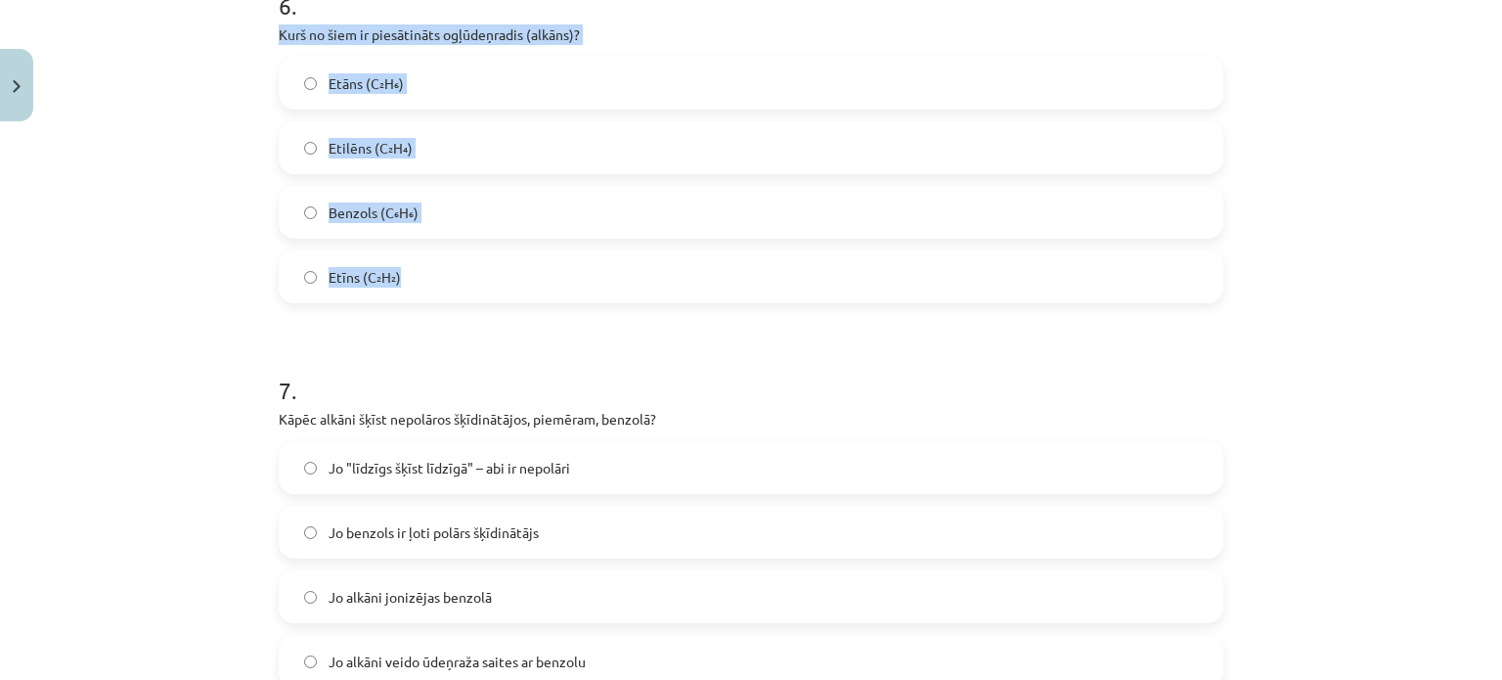
drag, startPoint x: 270, startPoint y: 34, endPoint x: 410, endPoint y: 260, distance: 265.7
copy div "Kurš no šiem ir piesātināts ogļūdeņradis (alkāns)? Etāns (C₂H₆) Etilēns (C₂H₄) …"
click at [450, 89] on label "Etāns (C₂H₆)" at bounding box center [751, 83] width 941 height 49
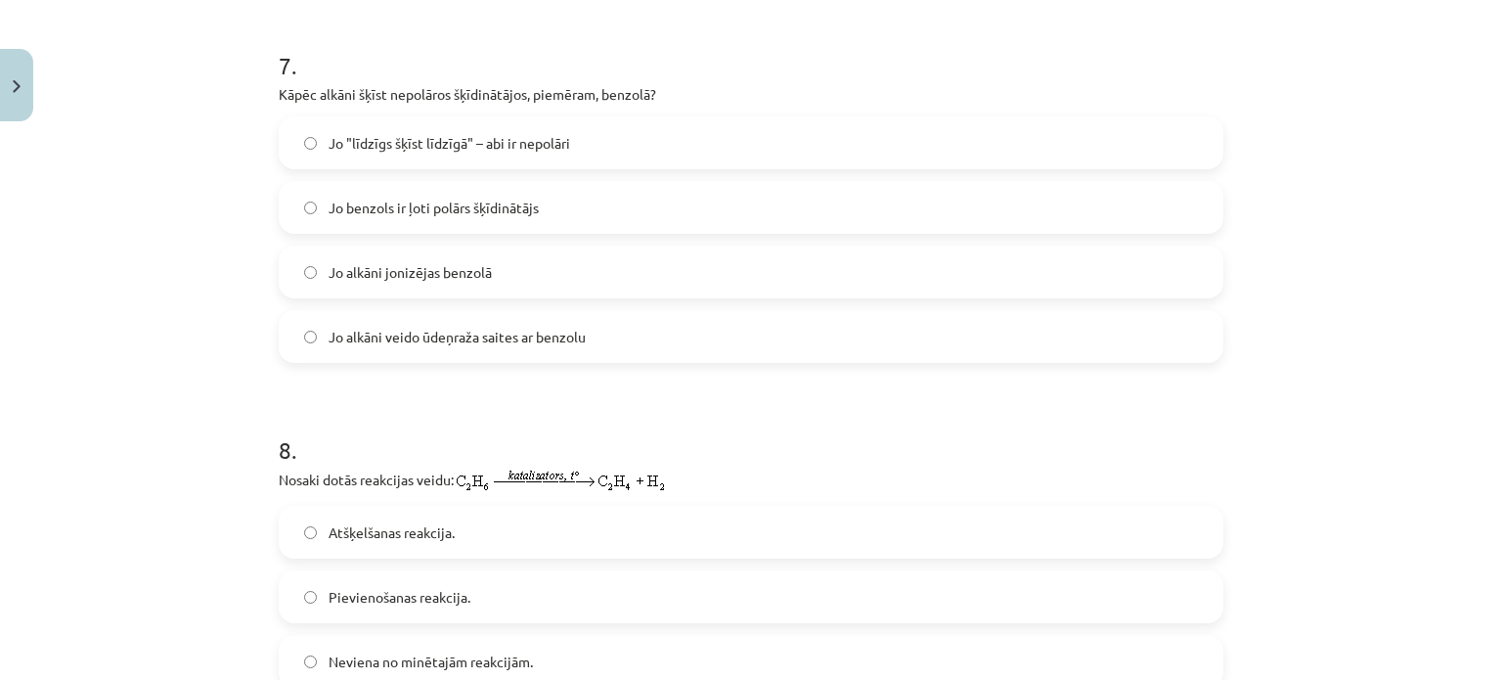
scroll to position [2692, 0]
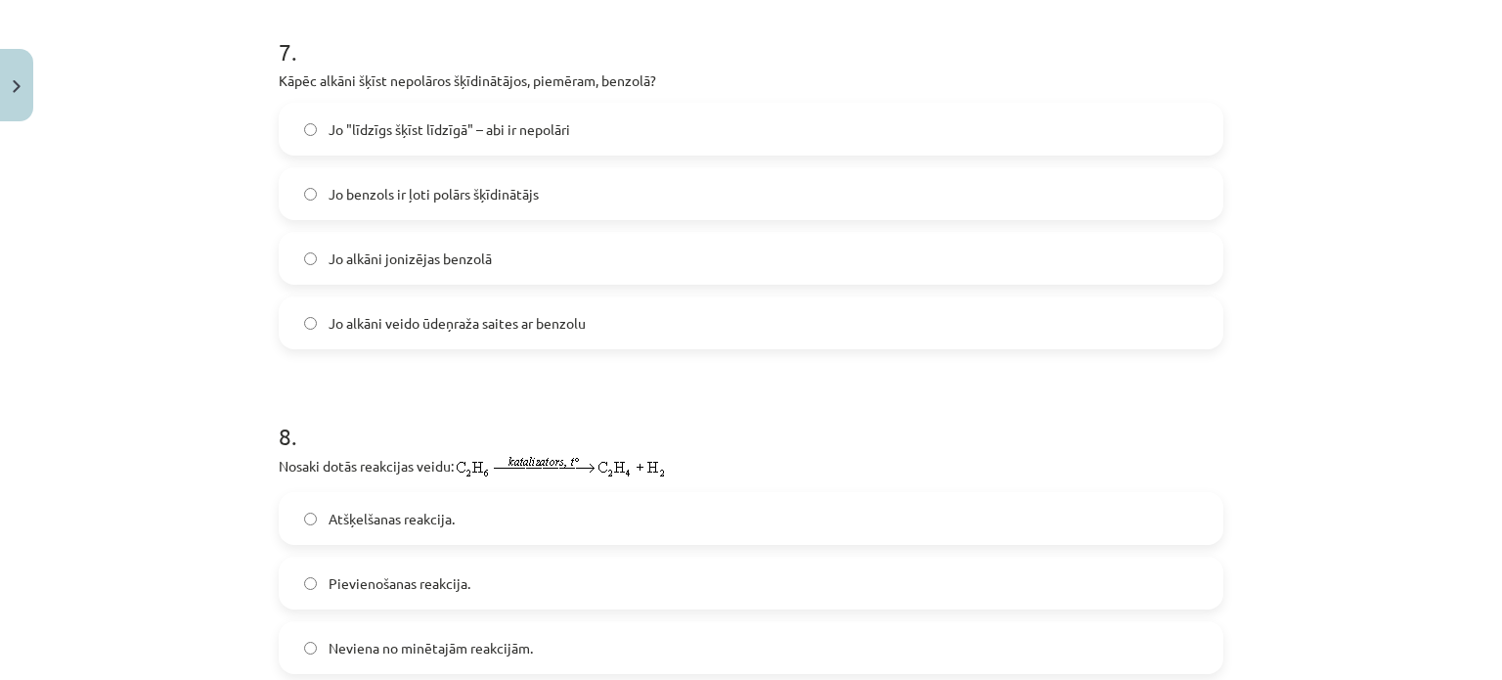
click at [551, 136] on span "Jo "līdzīgs šķīst līdzīgā" – abi ir nepolāri" at bounding box center [450, 129] width 242 height 21
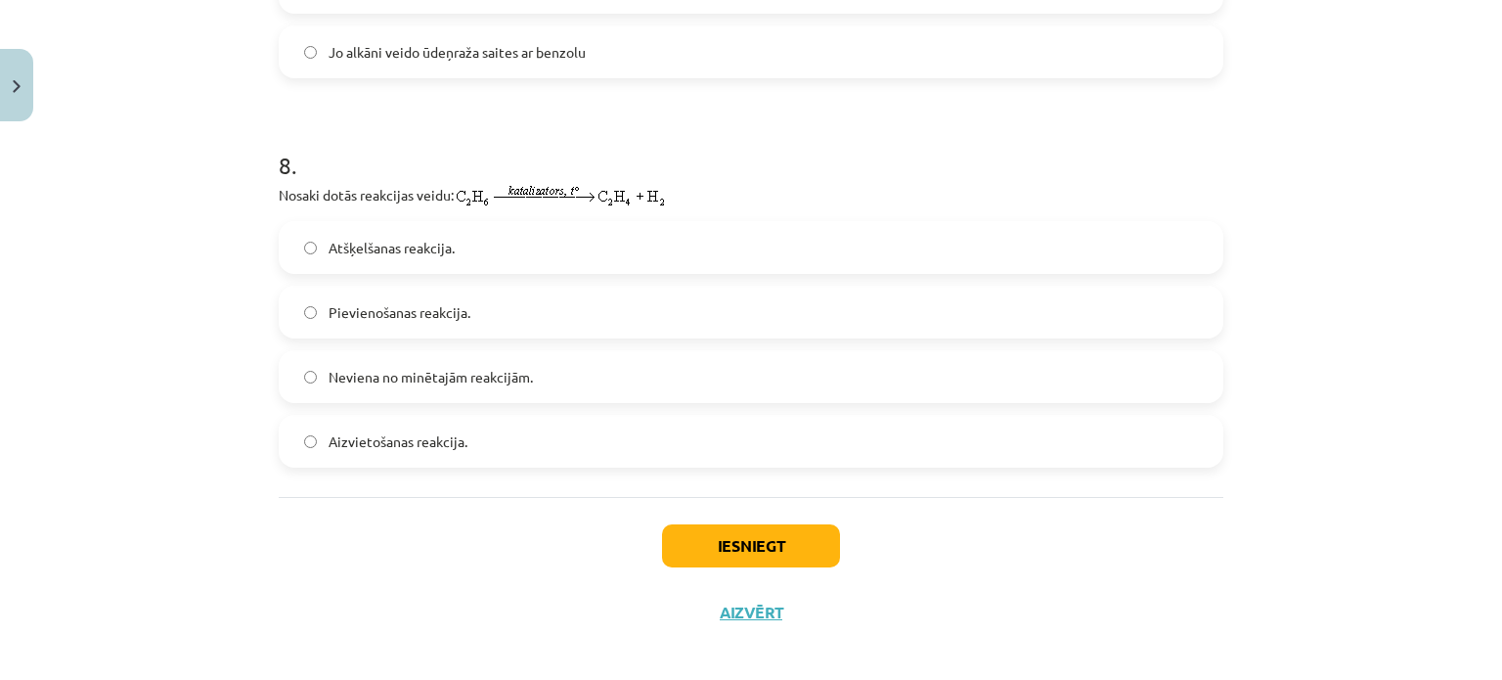
scroll to position [2976, 0]
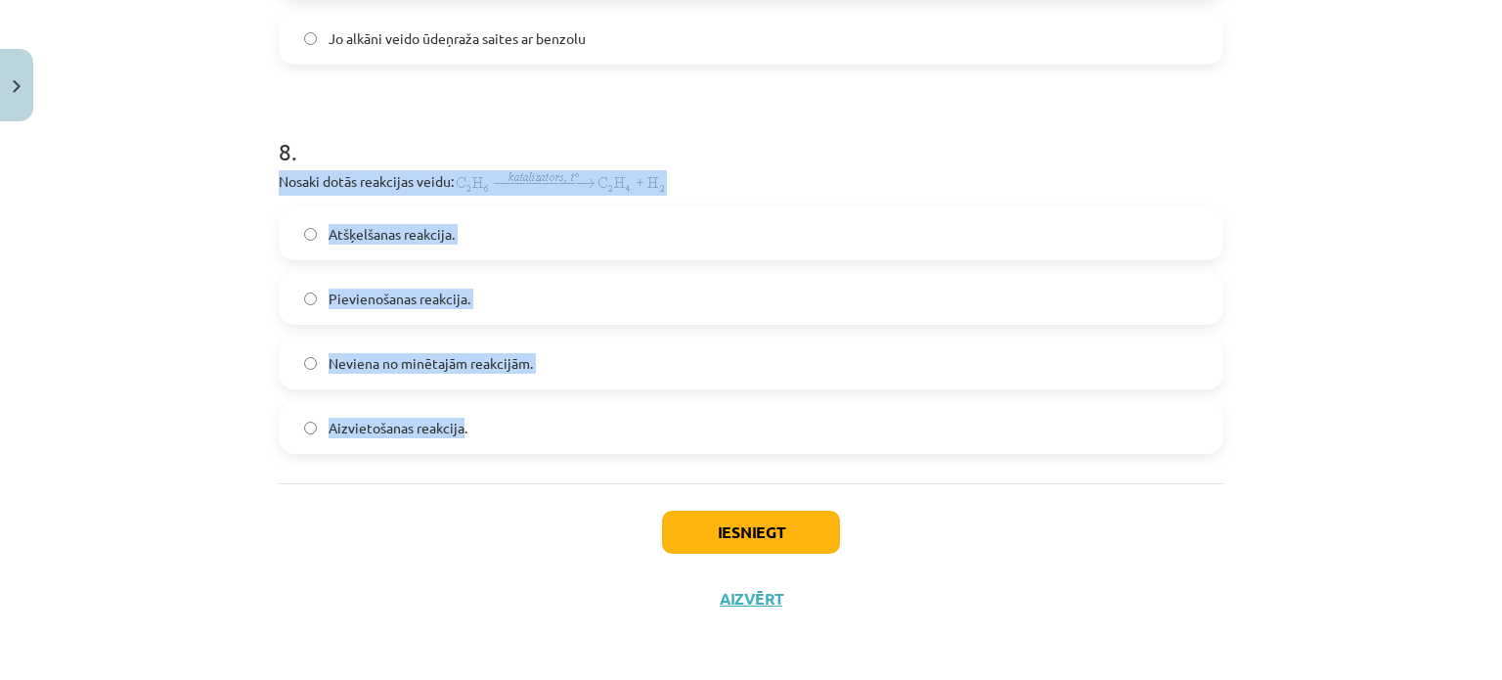
drag, startPoint x: 258, startPoint y: 177, endPoint x: 457, endPoint y: 433, distance: 324.2
copy div "Nosaki dotās reakcijas veidu: Atšķelšanas reakcija. Pievienošanas reakcija. Nev…"
click at [677, 226] on label "Atšķelšanas reakcija." at bounding box center [751, 233] width 941 height 49
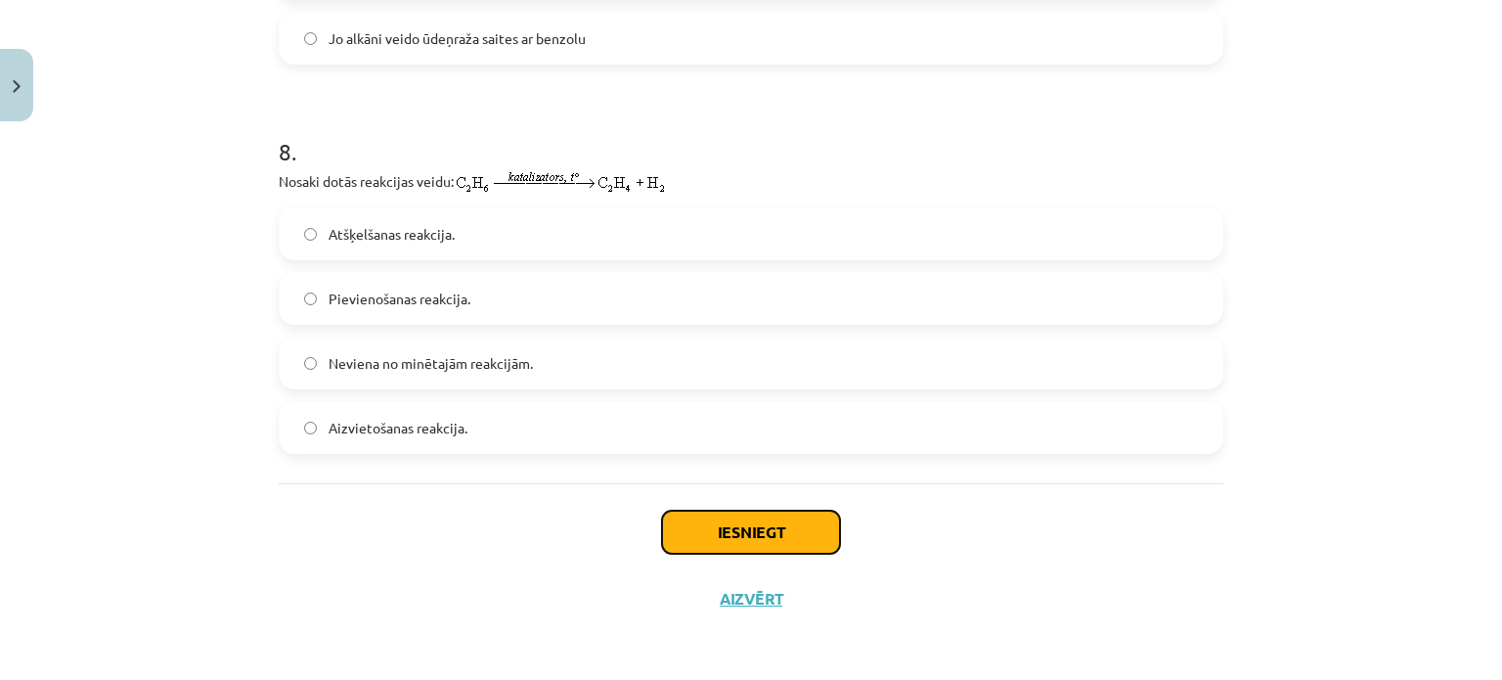
click at [754, 535] on button "Iesniegt" at bounding box center [751, 532] width 178 height 43
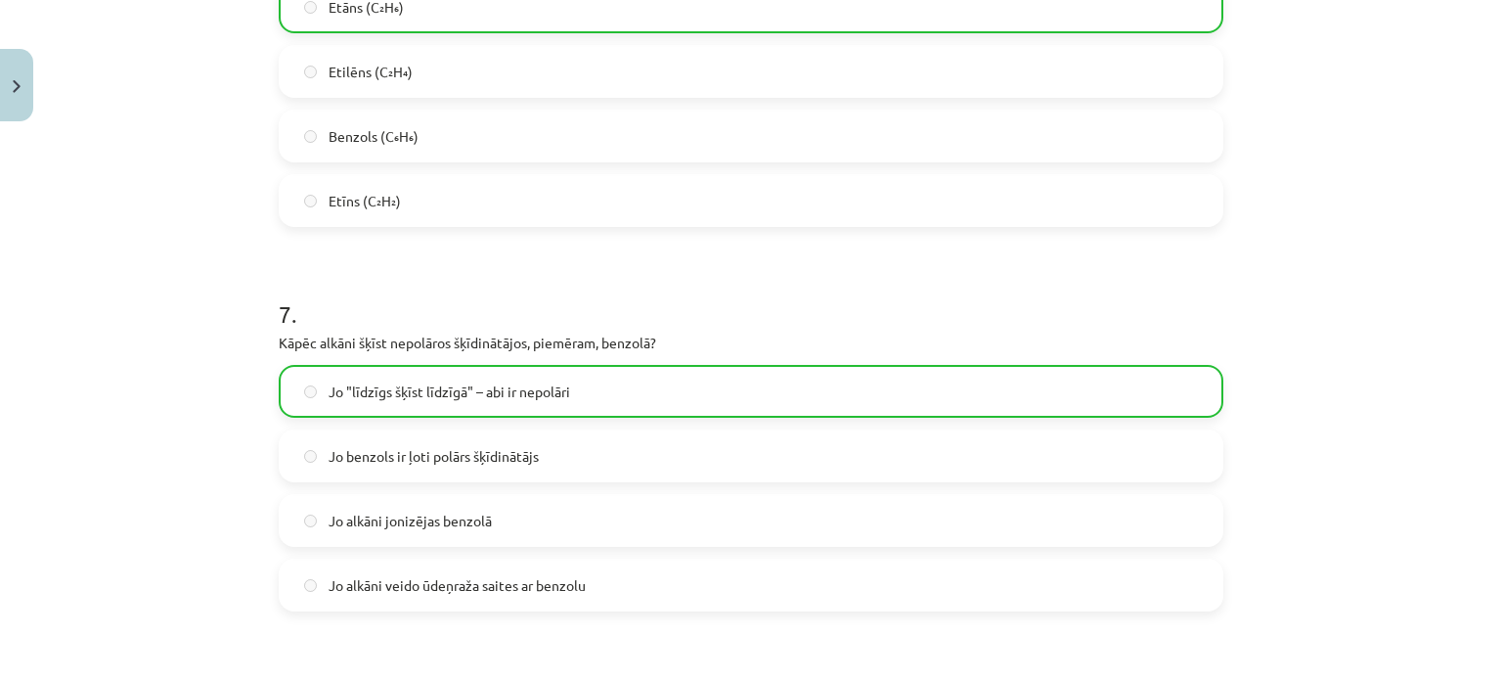
scroll to position [3038, 0]
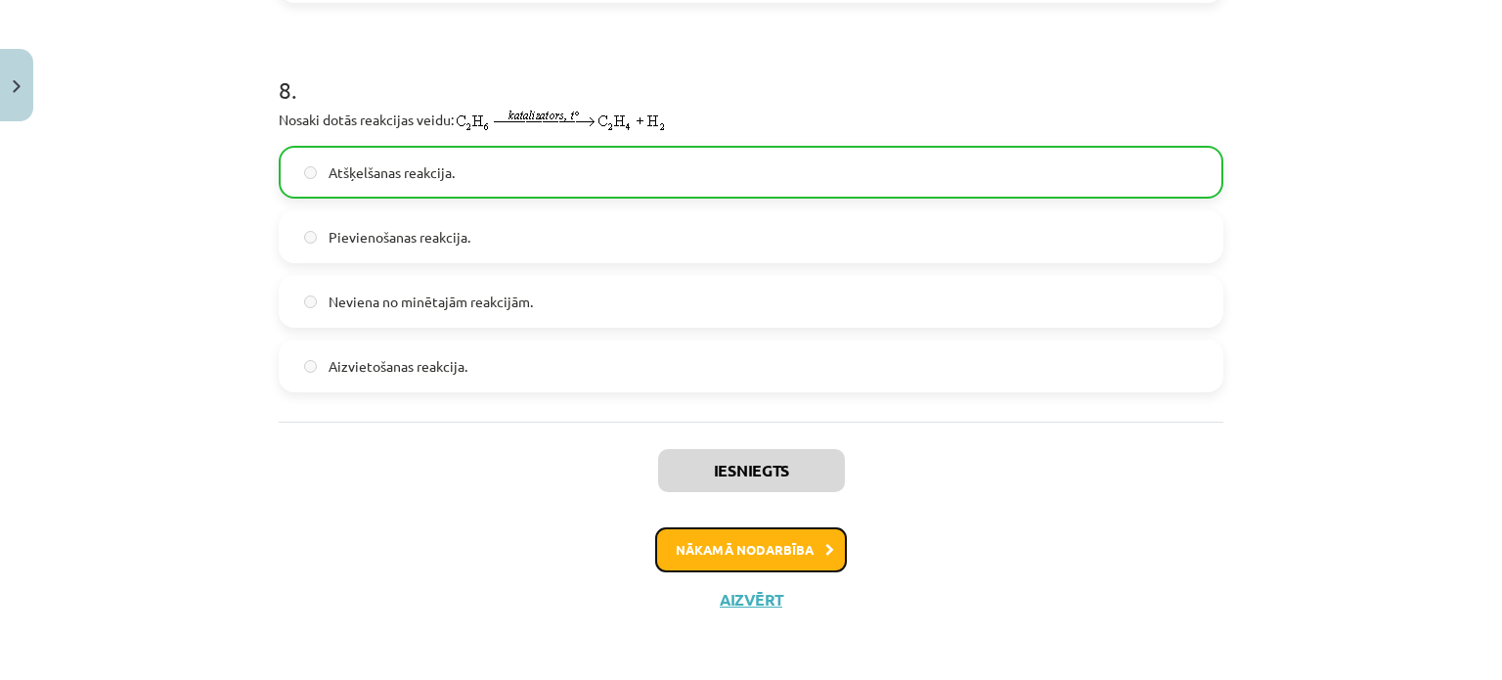
click at [780, 541] on button "Nākamā nodarbība" at bounding box center [751, 549] width 192 height 45
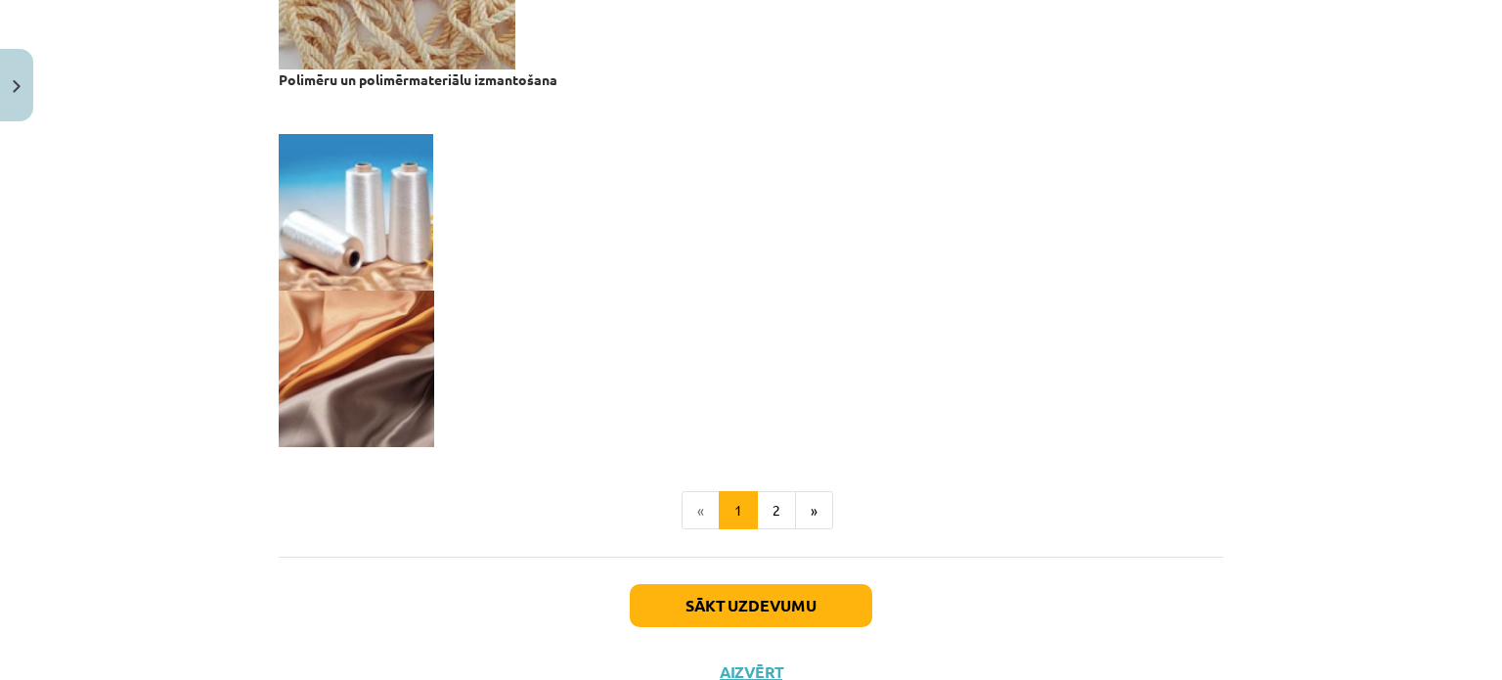
scroll to position [3905, 0]
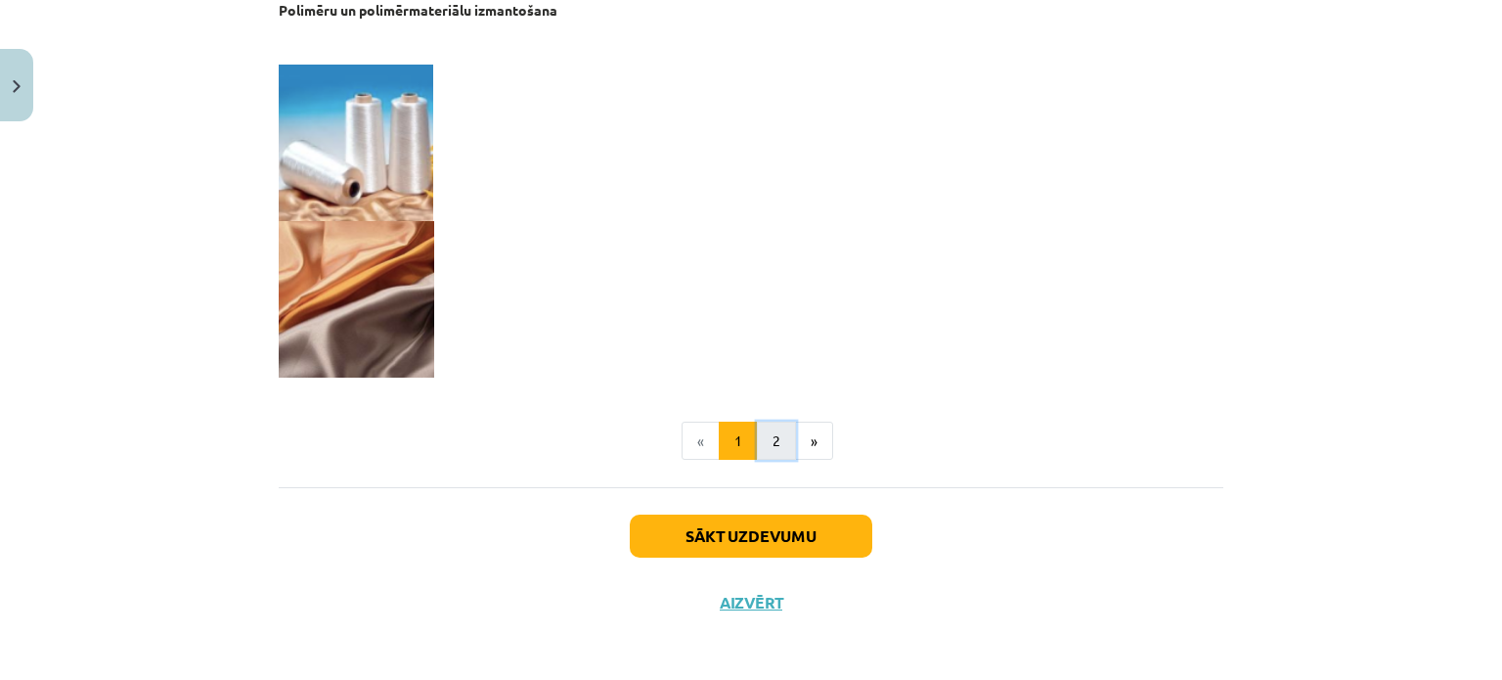
click at [765, 444] on button "2" at bounding box center [776, 441] width 39 height 39
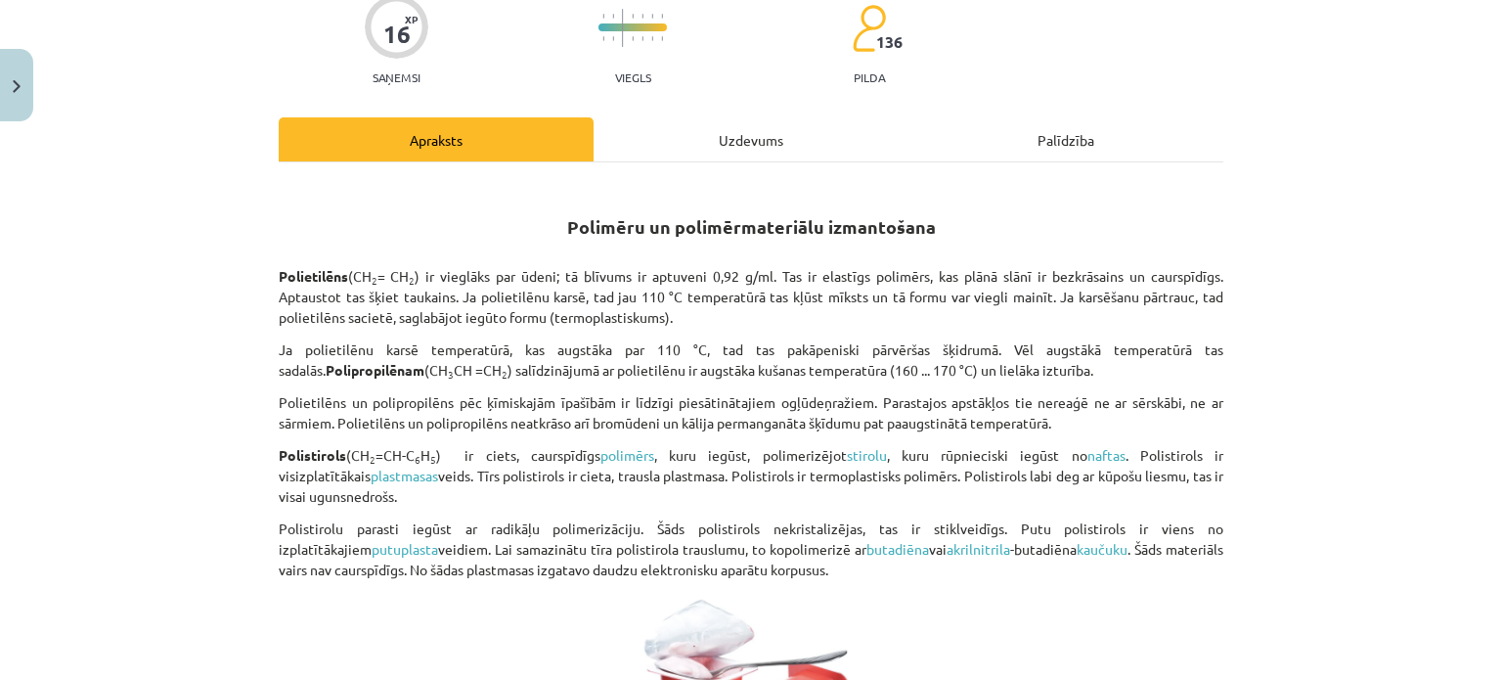
scroll to position [0, 0]
